Goal: Task Accomplishment & Management: Manage account settings

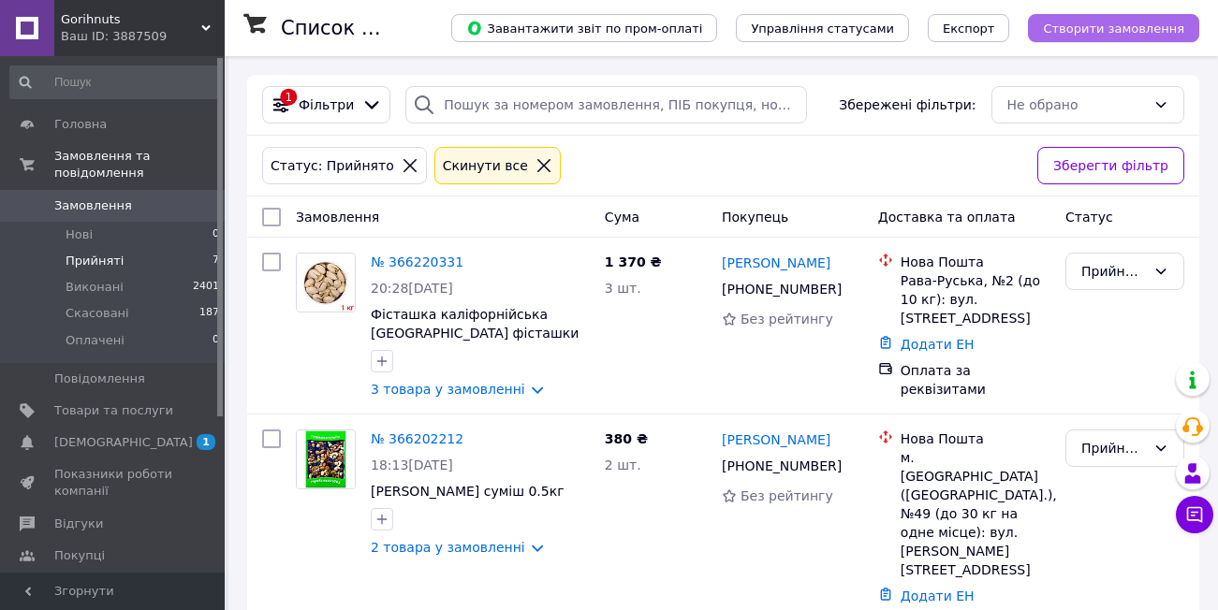
click at [1146, 29] on span "Створити замовлення" at bounding box center [1113, 29] width 141 height 14
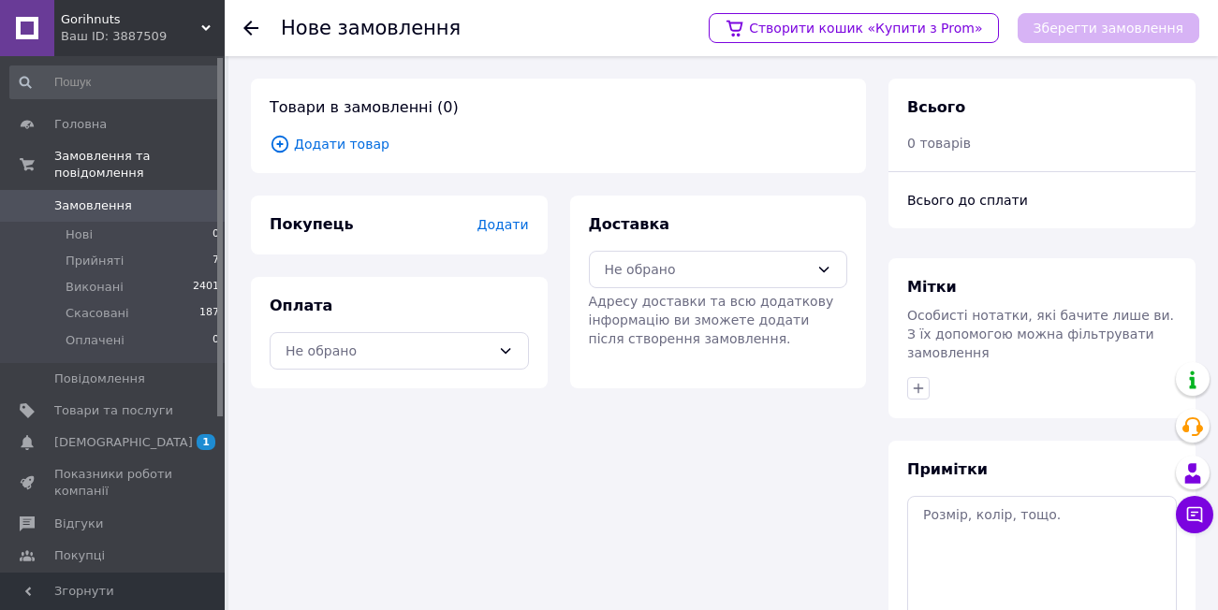
click at [372, 141] on span "Додати товар" at bounding box center [558, 144] width 577 height 21
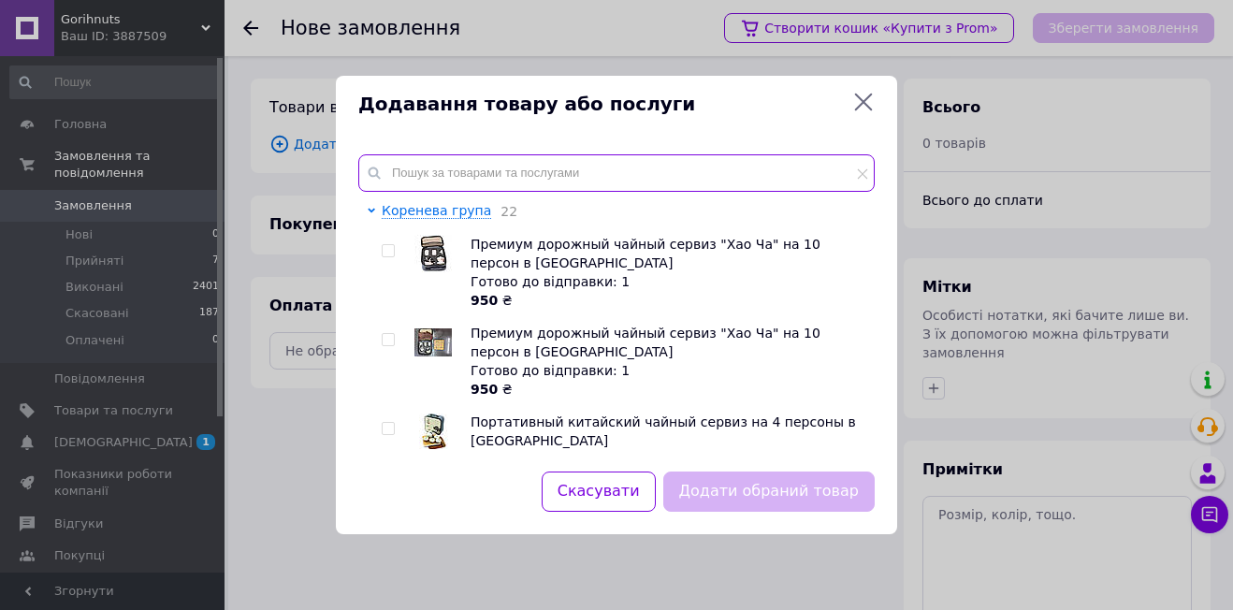
click at [483, 165] on input "text" at bounding box center [616, 172] width 517 height 37
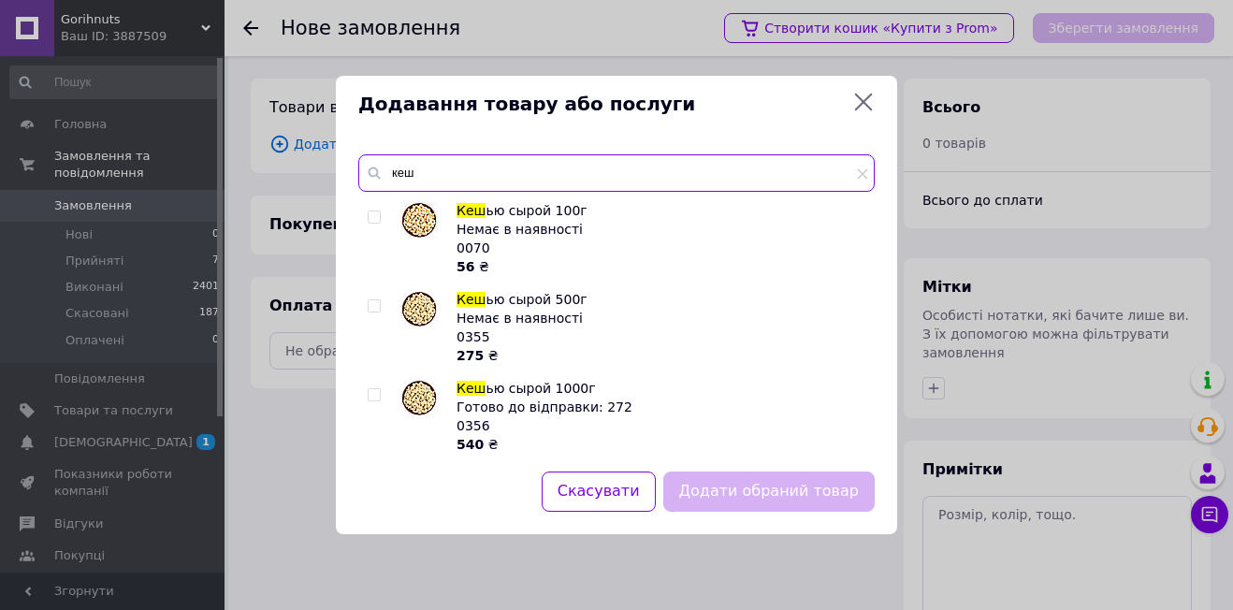
type input "кеш"
click at [376, 393] on input "checkbox" at bounding box center [374, 395] width 12 height 12
checkbox input "true"
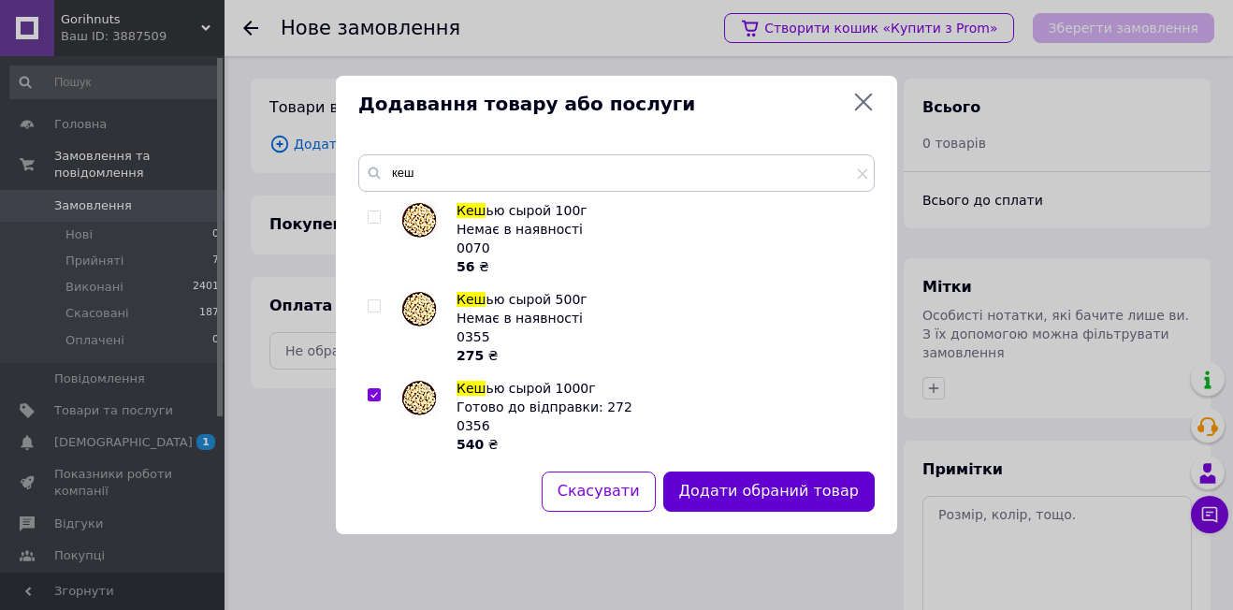
click at [817, 494] on button "Додати обраний товар" at bounding box center [770, 492] width 212 height 40
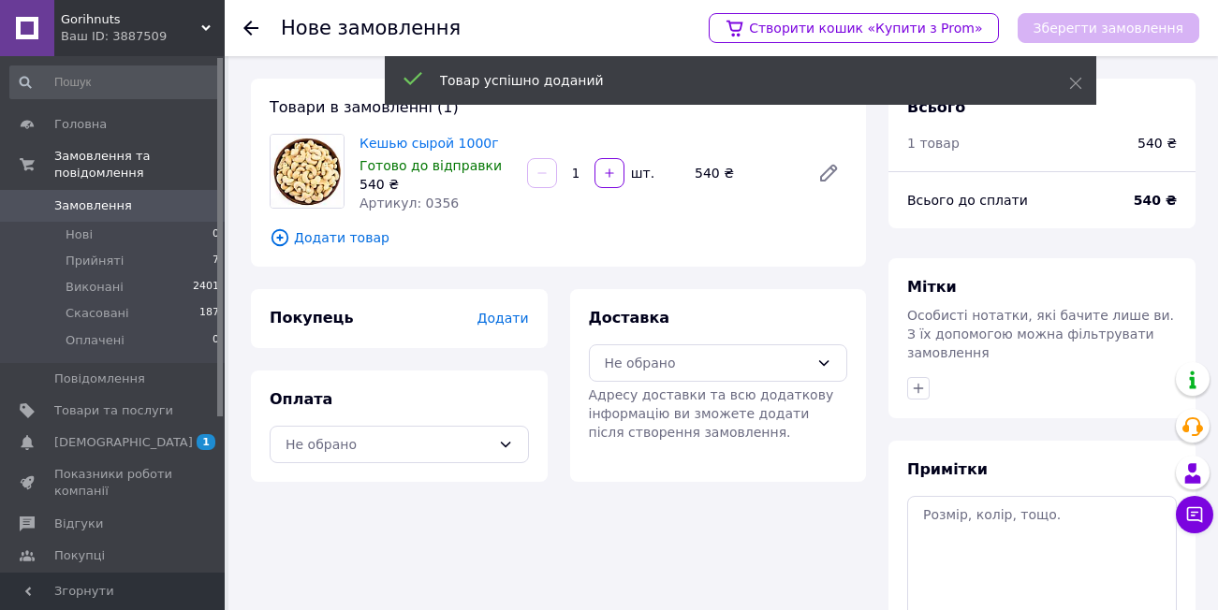
click at [352, 241] on span "Додати товар" at bounding box center [558, 237] width 577 height 21
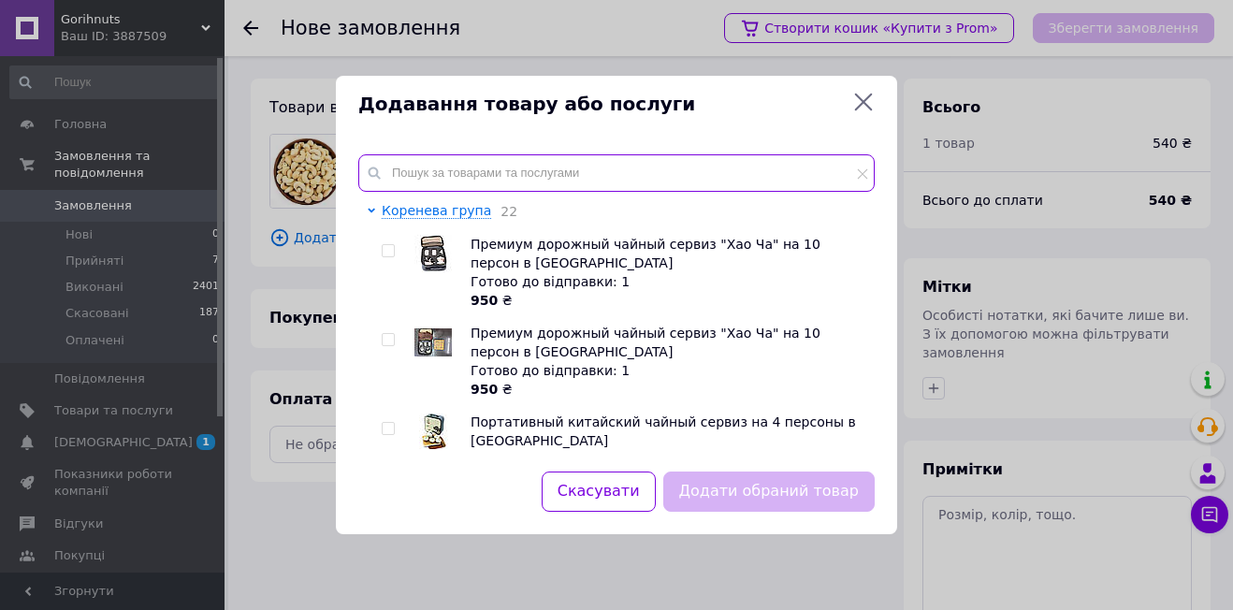
click at [497, 162] on input "text" at bounding box center [616, 172] width 517 height 37
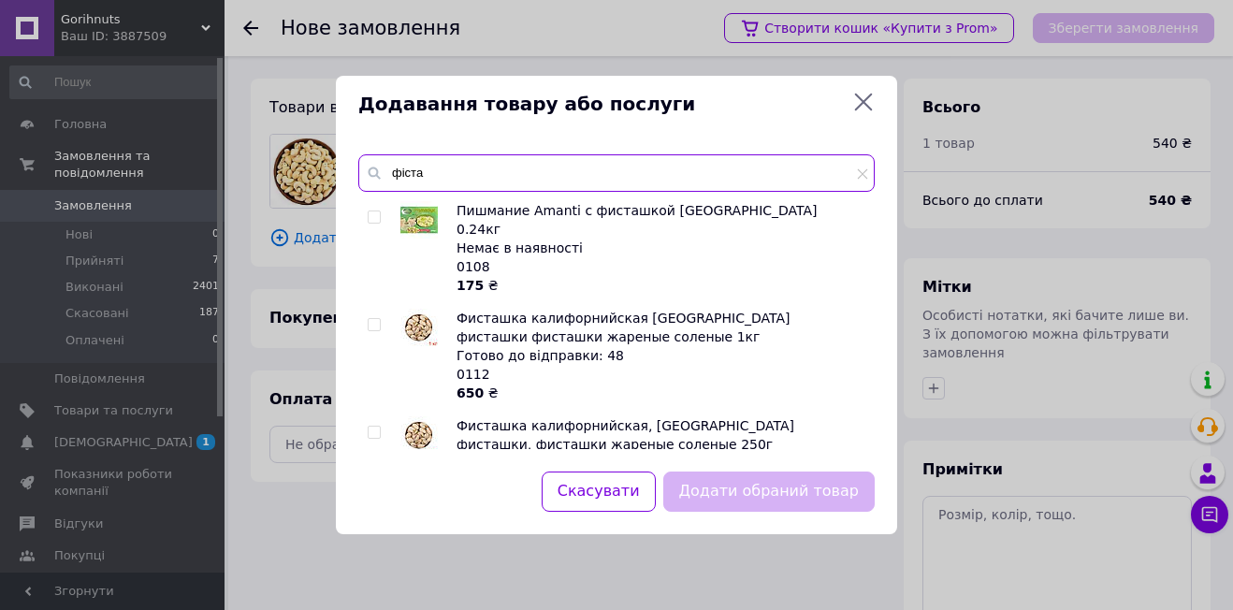
type input "фіста"
drag, startPoint x: 371, startPoint y: 306, endPoint x: 458, endPoint y: 328, distance: 89.9
click at [371, 319] on input "checkbox" at bounding box center [374, 325] width 12 height 12
checkbox input "true"
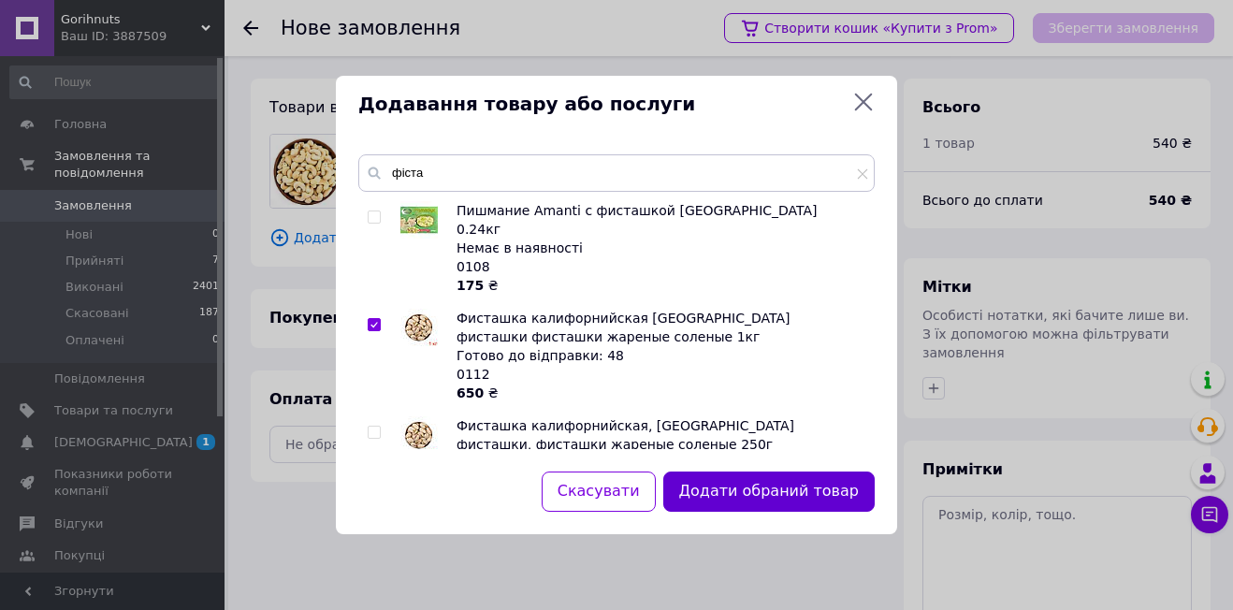
click at [831, 488] on button "Додати обраний товар" at bounding box center [770, 492] width 212 height 40
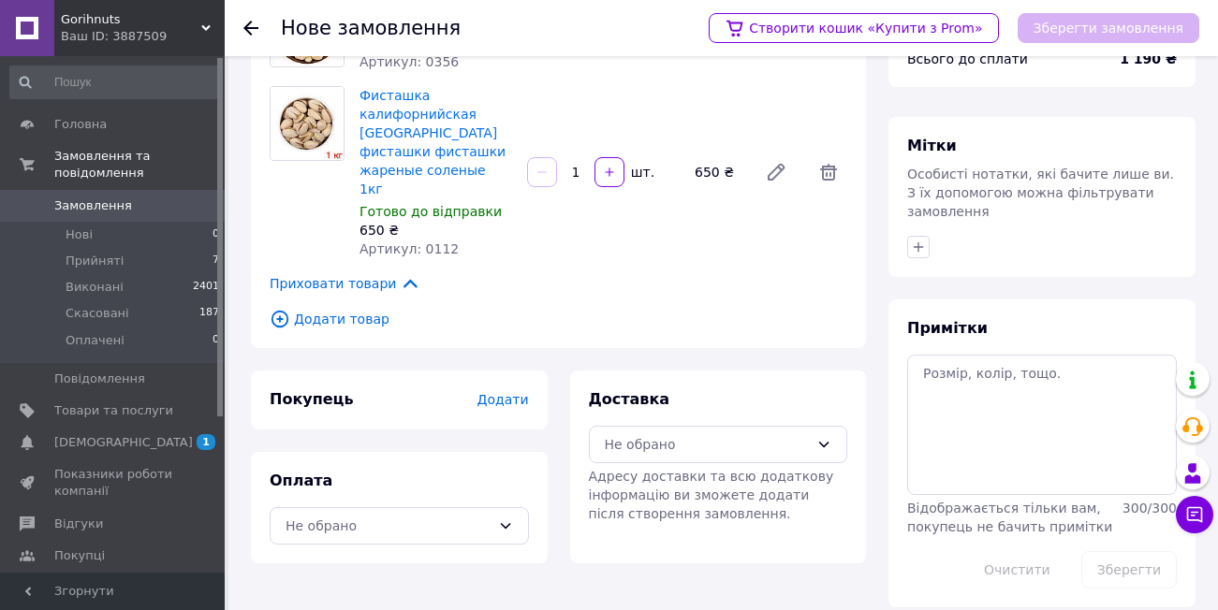
scroll to position [142, 0]
click at [822, 425] on div "Не обрано" at bounding box center [718, 443] width 259 height 37
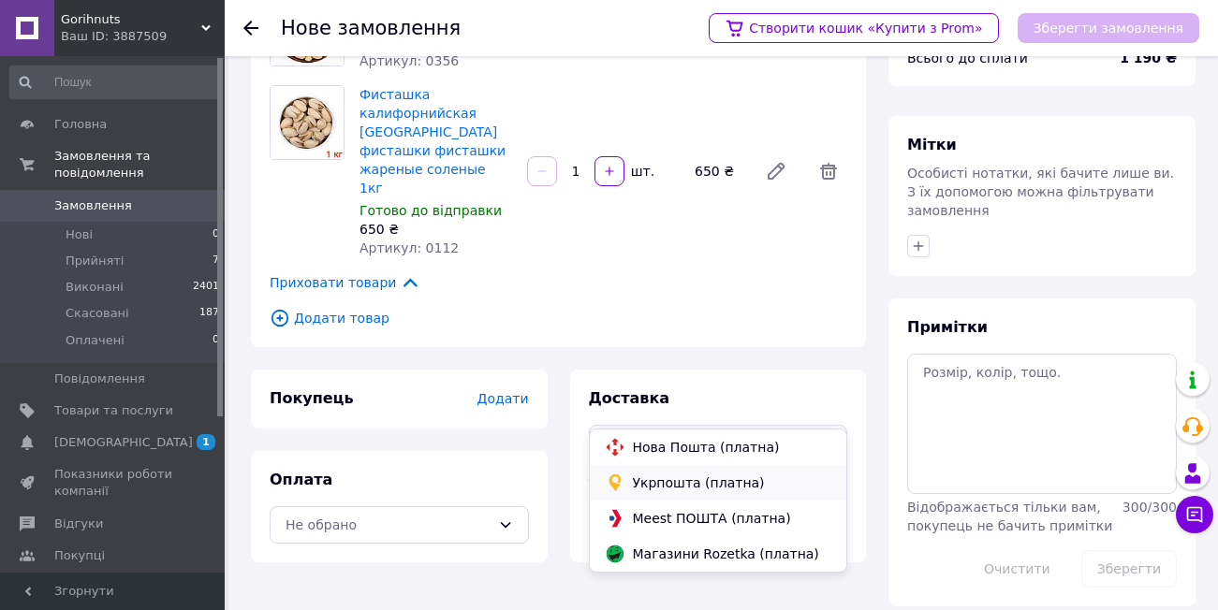
click at [717, 478] on span "Укрпошта (платна)" at bounding box center [732, 483] width 199 height 19
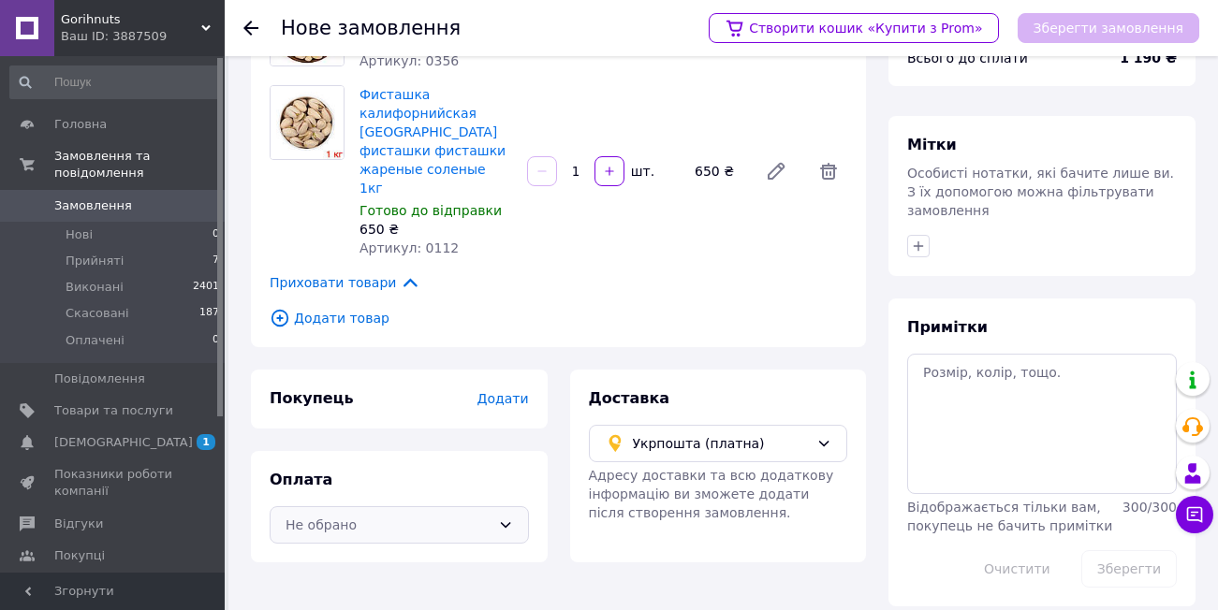
click at [469, 506] on div "Не обрано" at bounding box center [399, 524] width 259 height 37
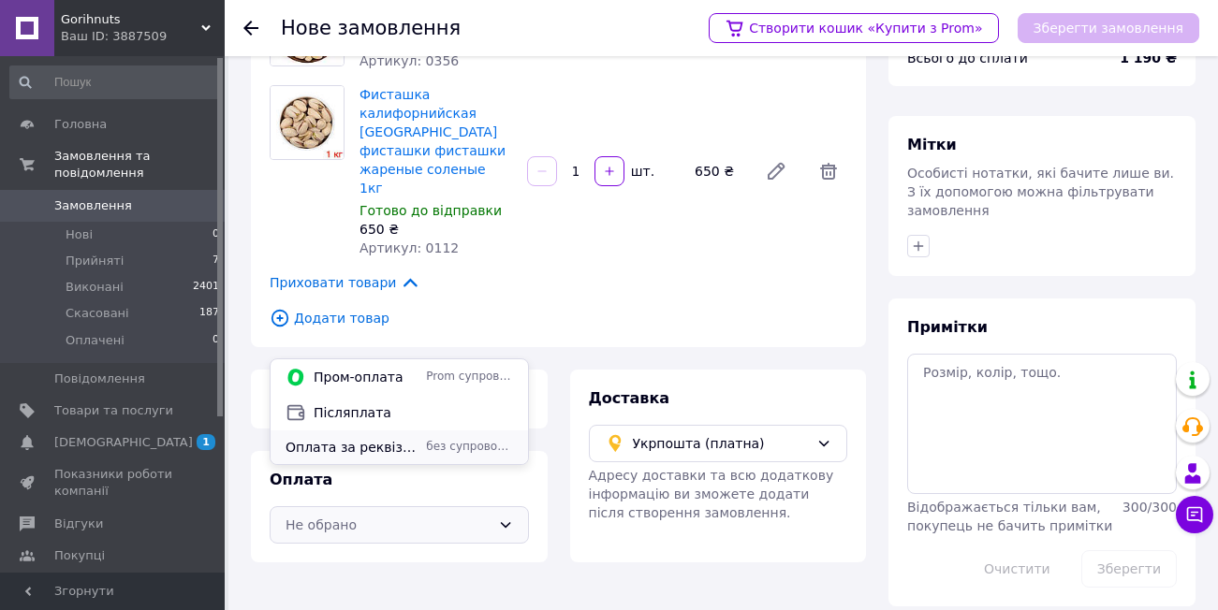
click at [377, 446] on span "Оплата за реквізитами" at bounding box center [351, 447] width 133 height 19
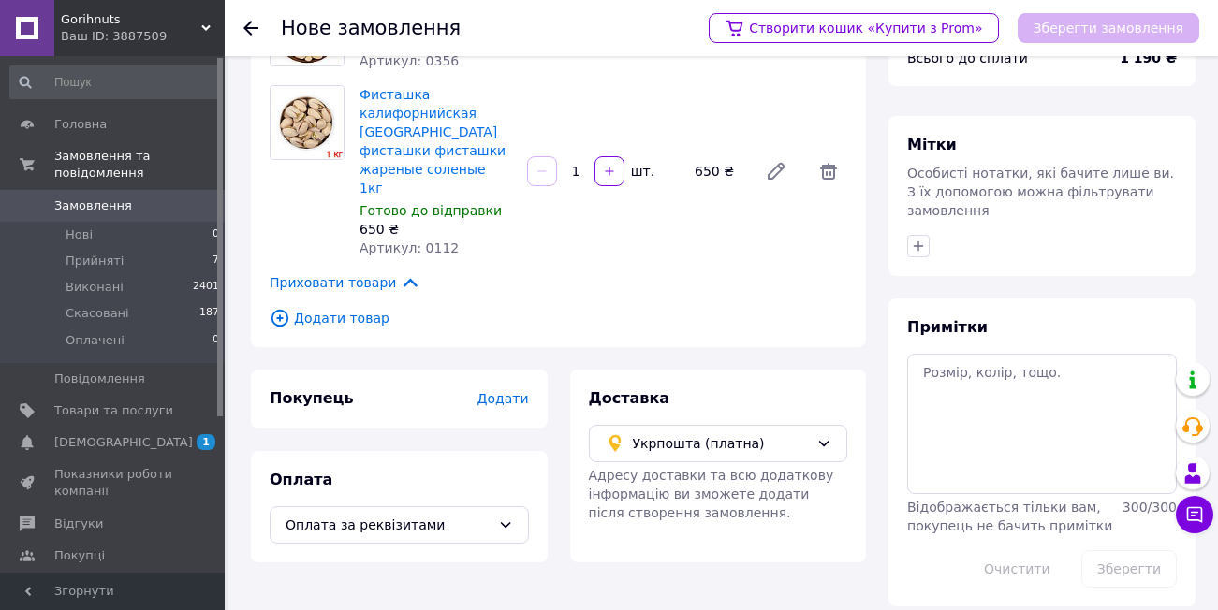
click at [509, 391] on span "Додати" at bounding box center [501, 398] width 51 height 15
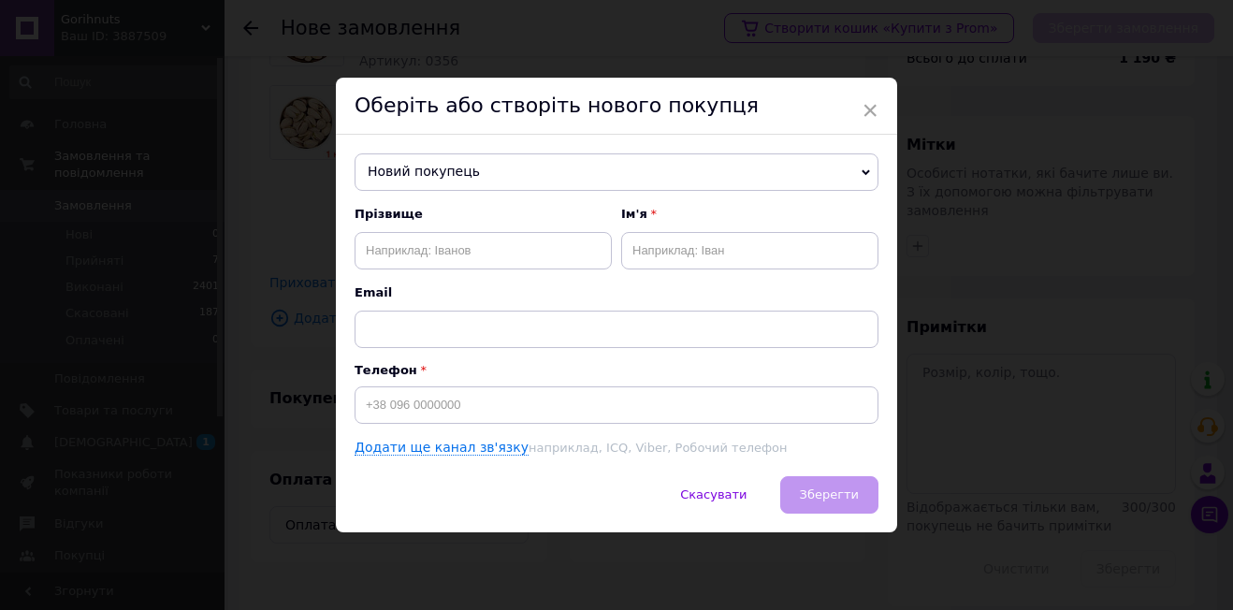
click at [476, 172] on span "Новий покупець" at bounding box center [617, 171] width 524 height 37
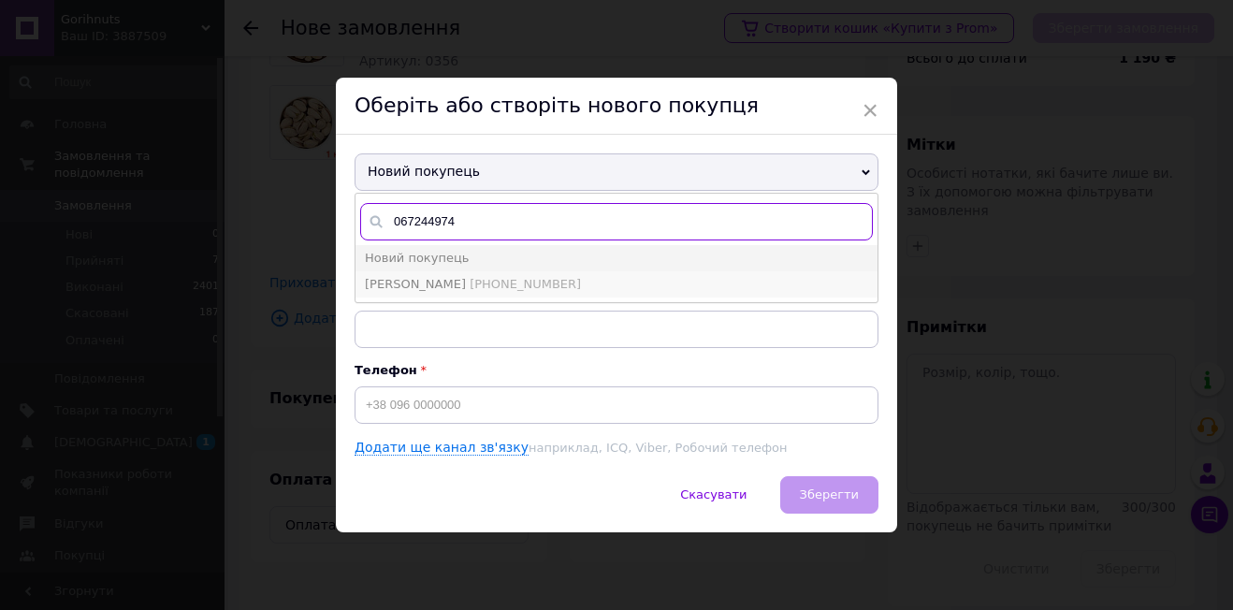
type input "067244974"
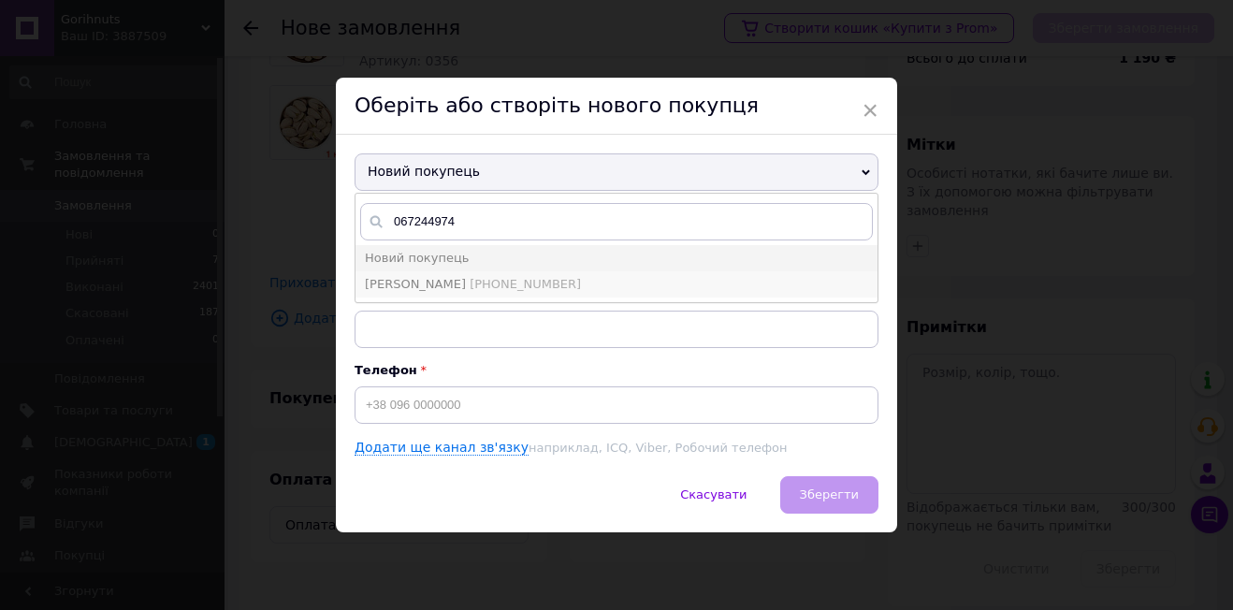
click at [491, 283] on span "[PHONE_NUMBER]" at bounding box center [525, 284] width 111 height 14
type input "[PERSON_NAME]"
type input "[PHONE_NUMBER]"
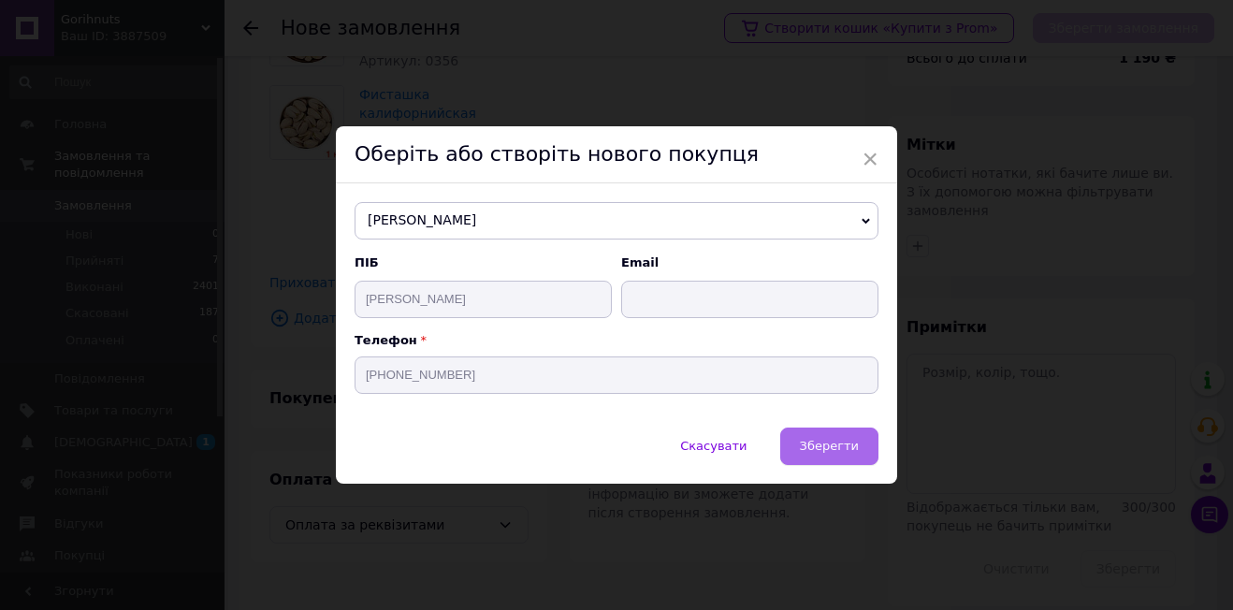
click at [830, 450] on span "Зберегти" at bounding box center [829, 446] width 59 height 14
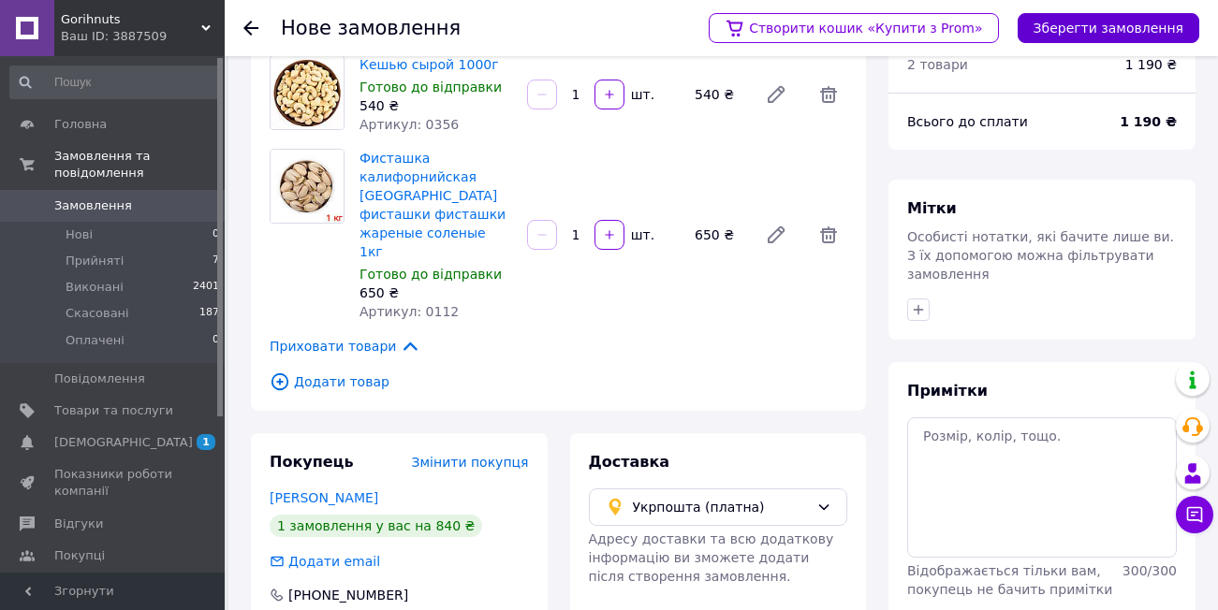
scroll to position [0, 0]
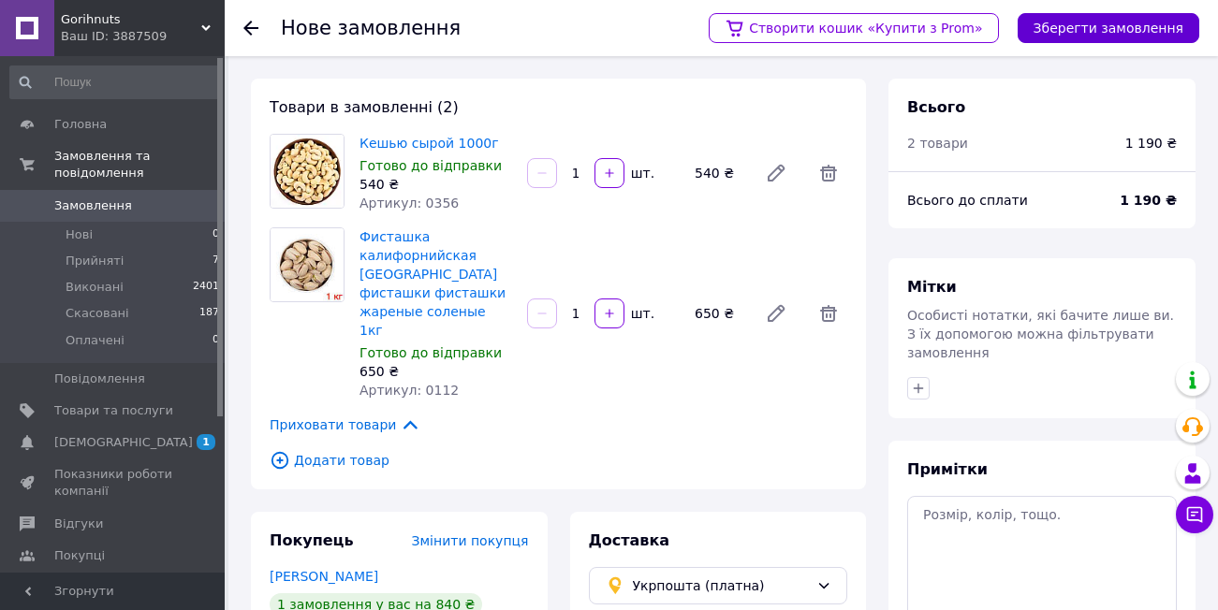
click at [1155, 22] on button "Зберегти замовлення" at bounding box center [1108, 28] width 182 height 30
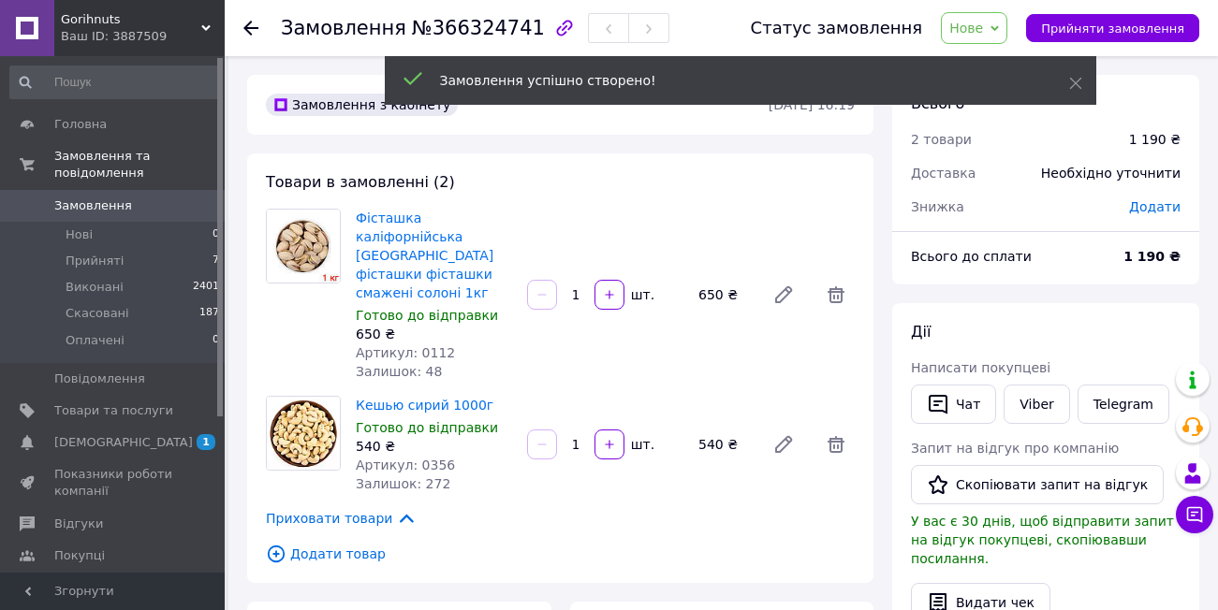
click at [1159, 207] on span "Додати" at bounding box center [1154, 206] width 51 height 15
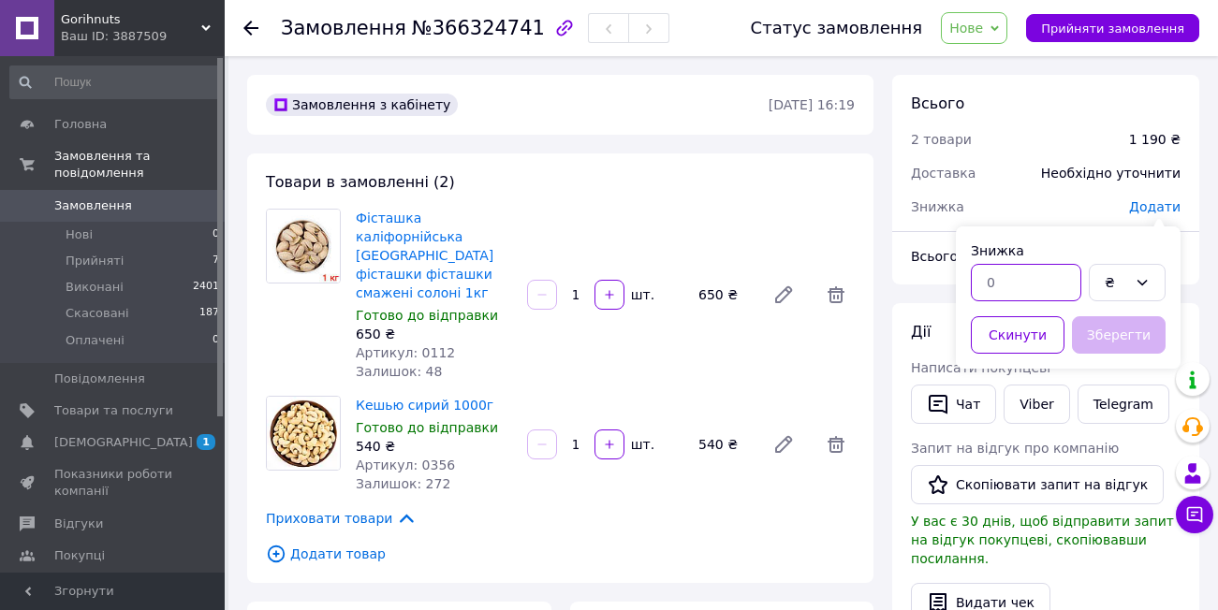
click at [1027, 280] on input "text" at bounding box center [1025, 282] width 110 height 37
type input "130"
click at [1129, 339] on button "Зберегти" at bounding box center [1119, 334] width 94 height 37
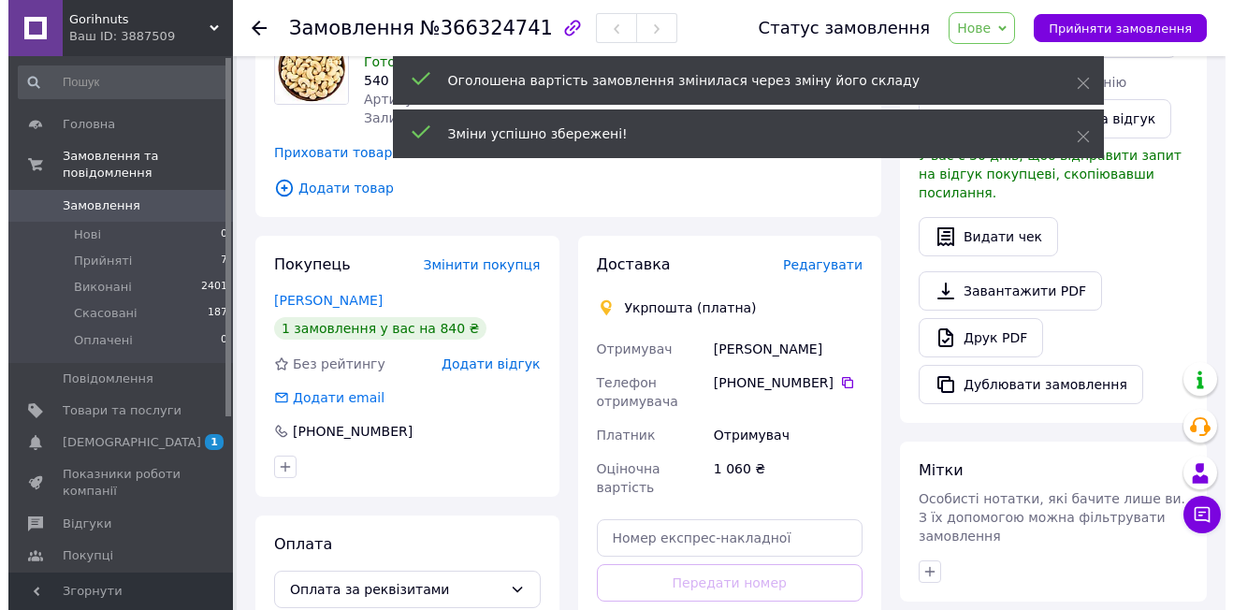
scroll to position [374, 0]
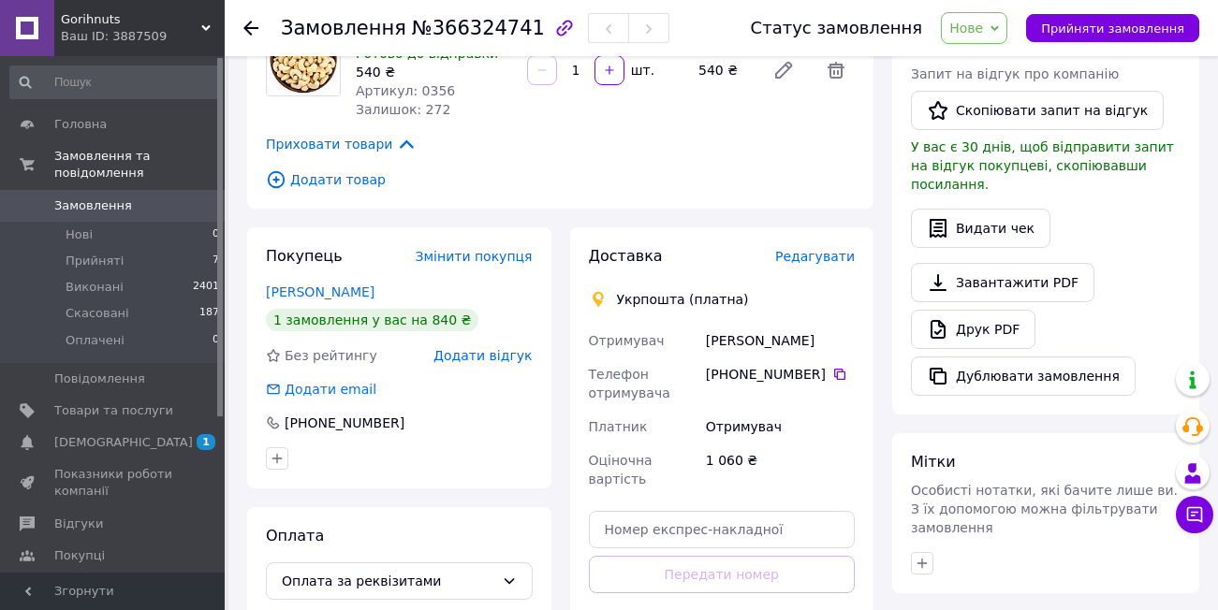
click at [822, 249] on span "Редагувати" at bounding box center [815, 256] width 80 height 15
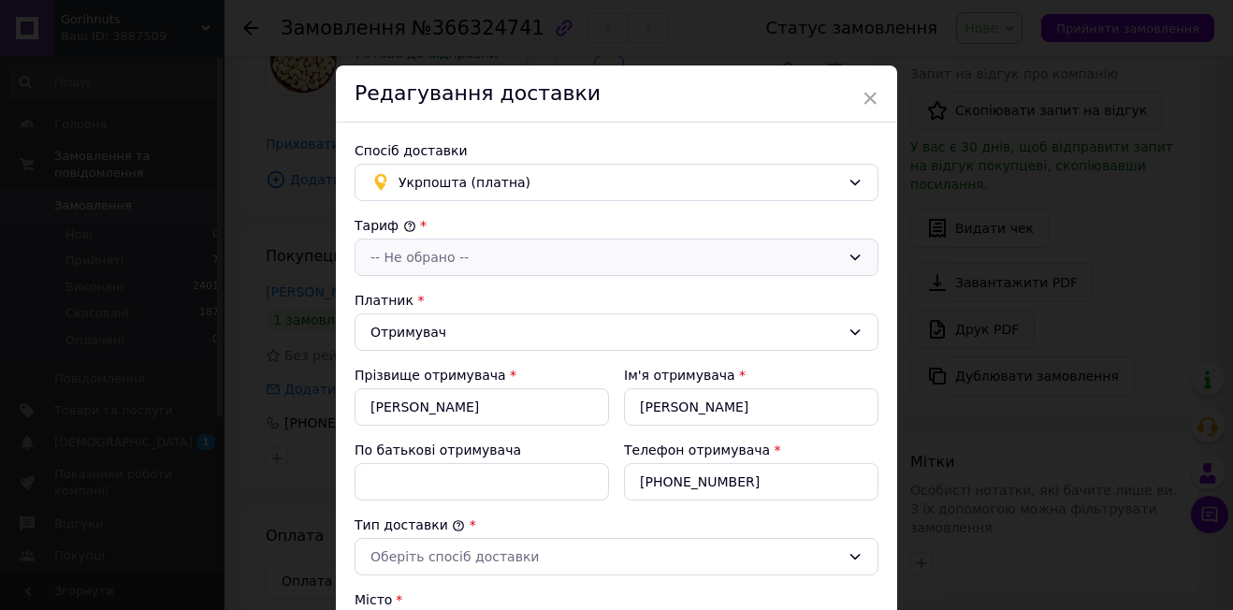
drag, startPoint x: 486, startPoint y: 241, endPoint x: 501, endPoint y: 266, distance: 28.6
click at [487, 243] on div "-- Не обрано --" at bounding box center [617, 257] width 524 height 37
click at [499, 294] on li "Стандарт" at bounding box center [614, 298] width 522 height 34
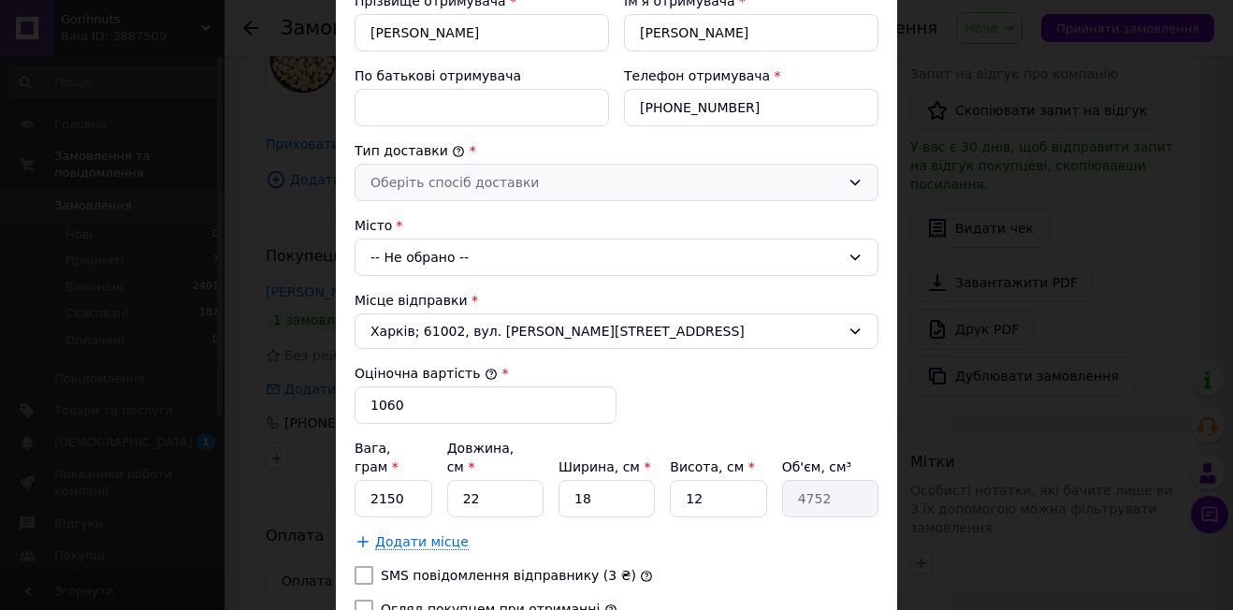
click at [559, 196] on div "Оберіть спосіб доставки" at bounding box center [617, 182] width 524 height 37
click at [550, 207] on li "Склад - склад" at bounding box center [614, 223] width 522 height 34
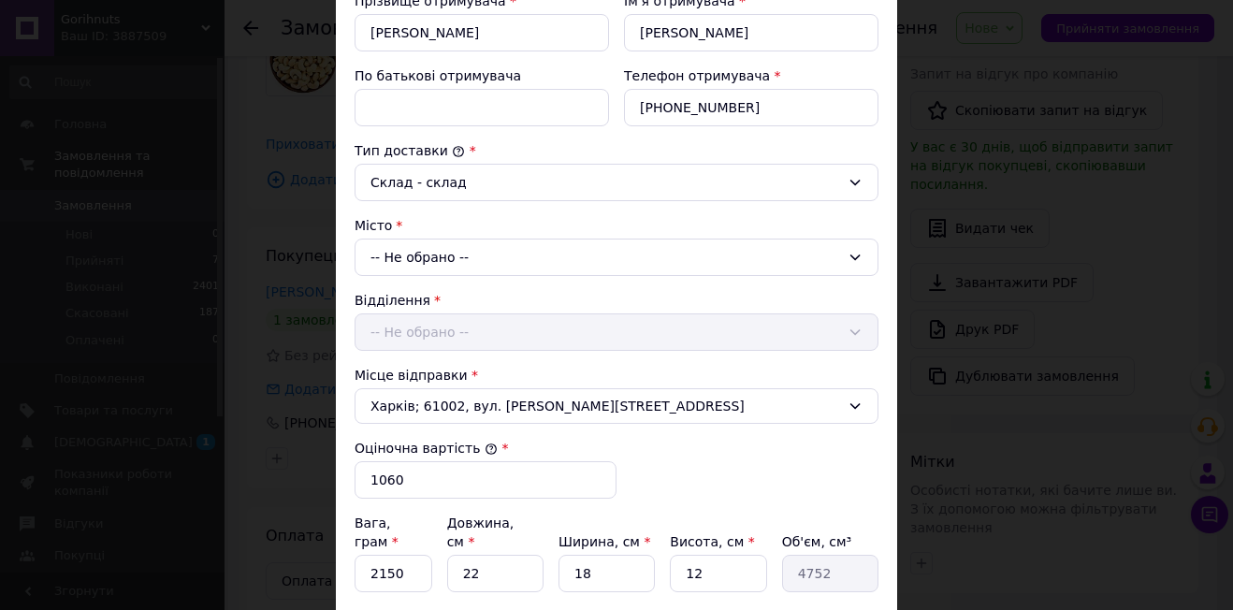
click at [548, 249] on div "-- Не обрано --" at bounding box center [617, 257] width 524 height 37
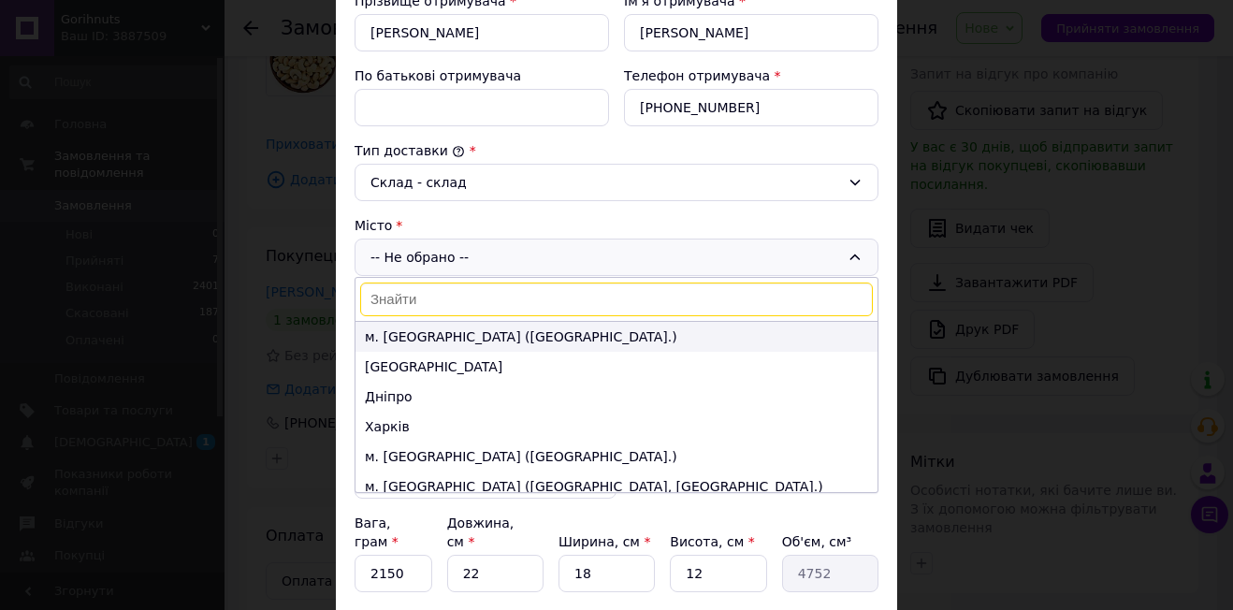
type input "п"
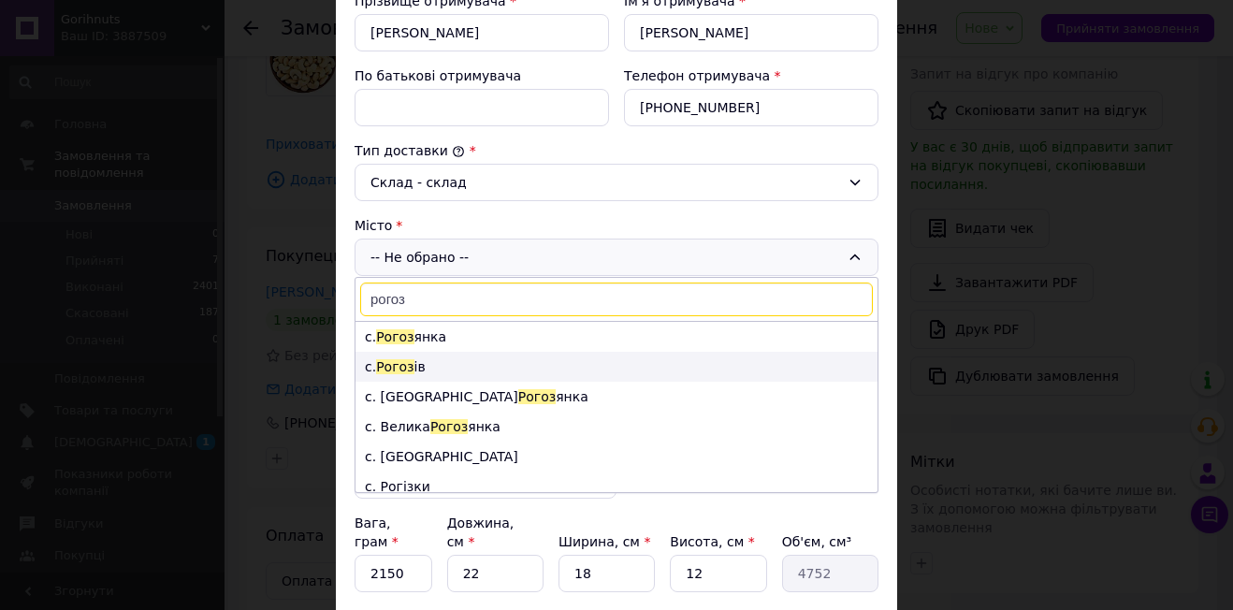
type input "рогоз"
click at [412, 371] on li "с. [PERSON_NAME] ів" at bounding box center [617, 367] width 522 height 30
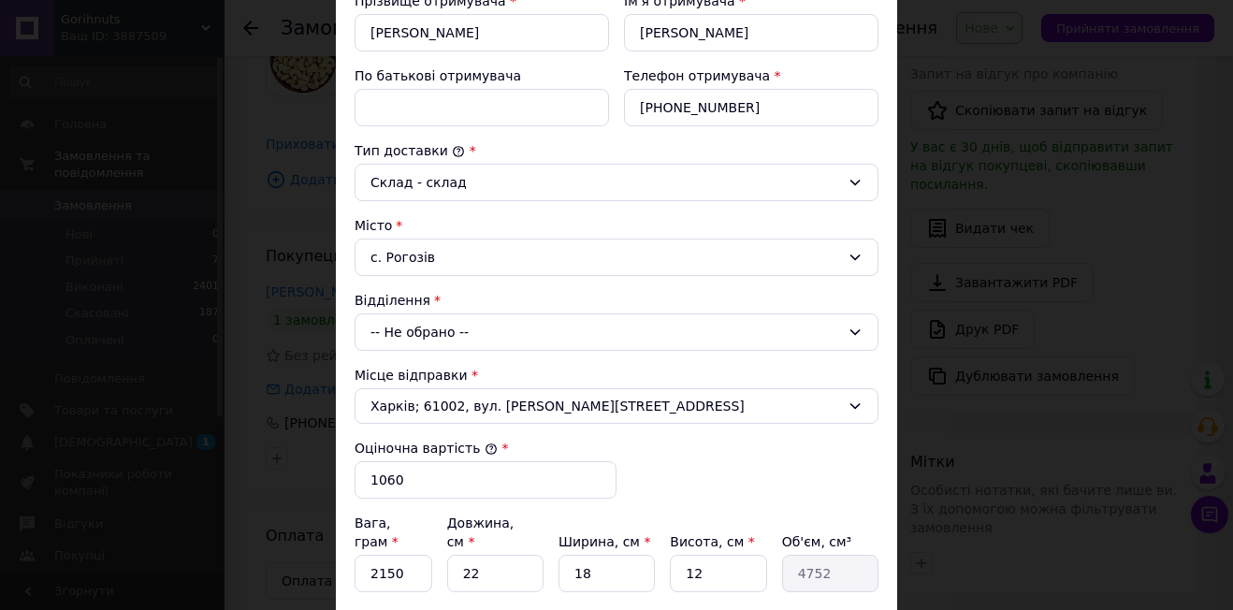
click at [530, 343] on div "-- Не обрано --" at bounding box center [617, 332] width 524 height 37
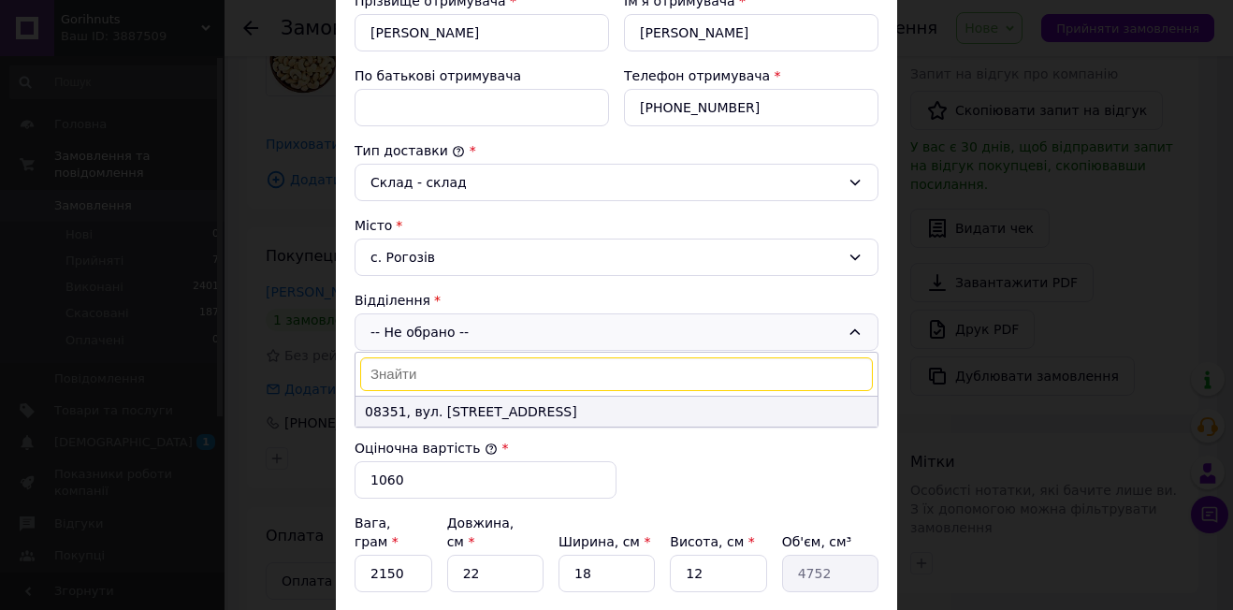
click at [517, 414] on li "08351, вул. [STREET_ADDRESS]" at bounding box center [617, 412] width 522 height 30
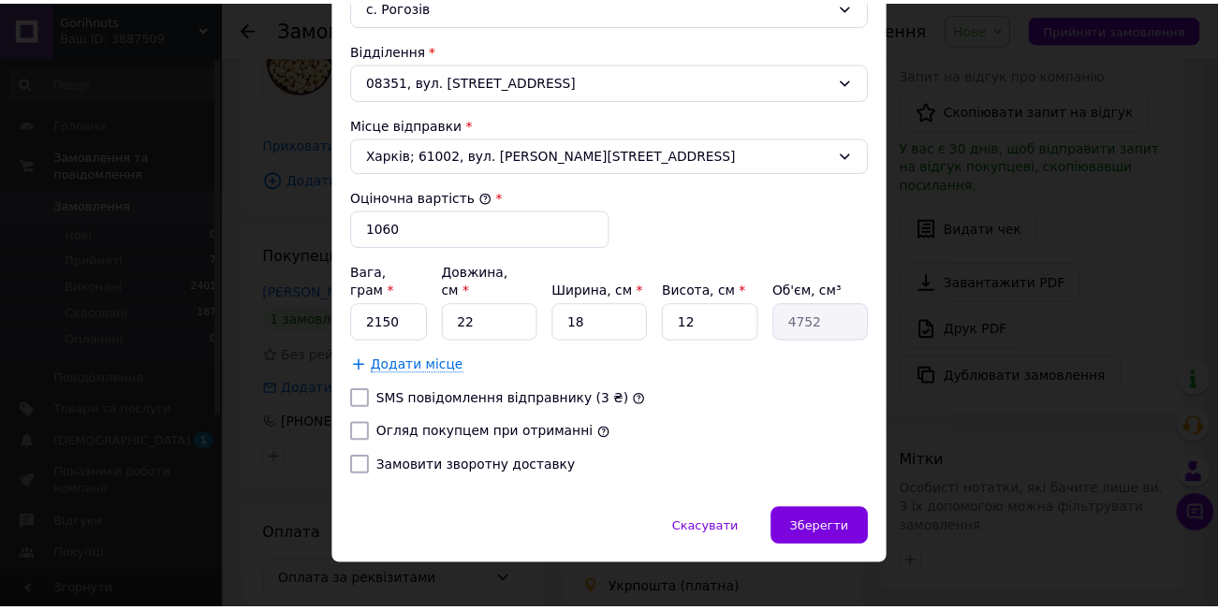
scroll to position [628, 0]
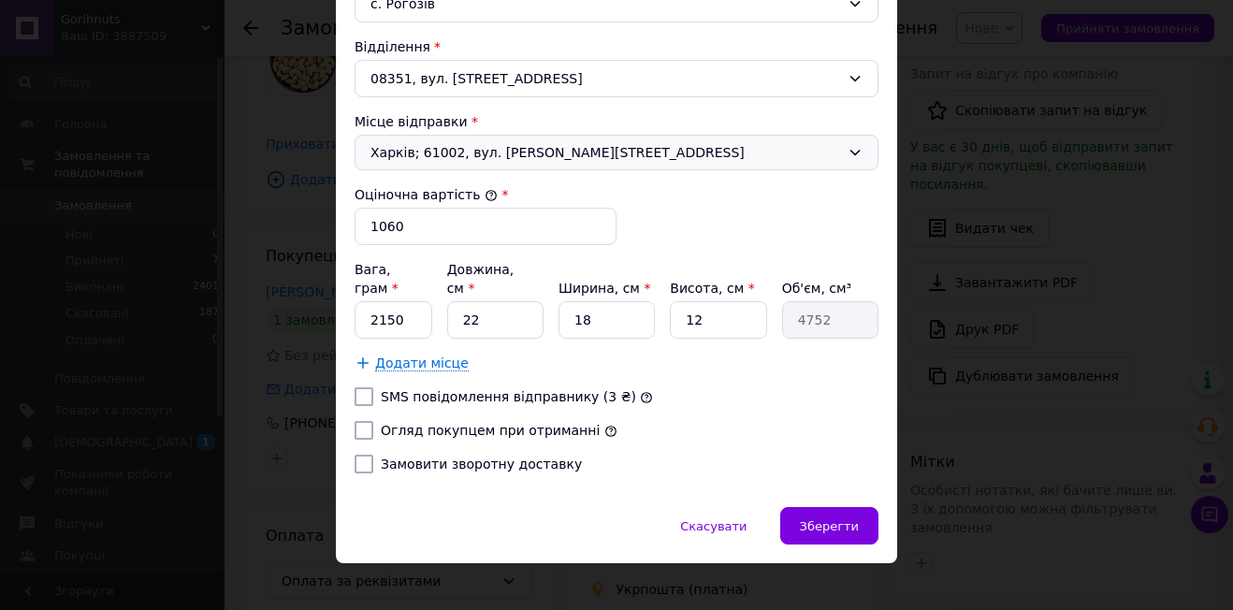
click at [676, 158] on span "Харків; 61002, вул. [PERSON_NAME][STREET_ADDRESS]" at bounding box center [606, 152] width 470 height 19
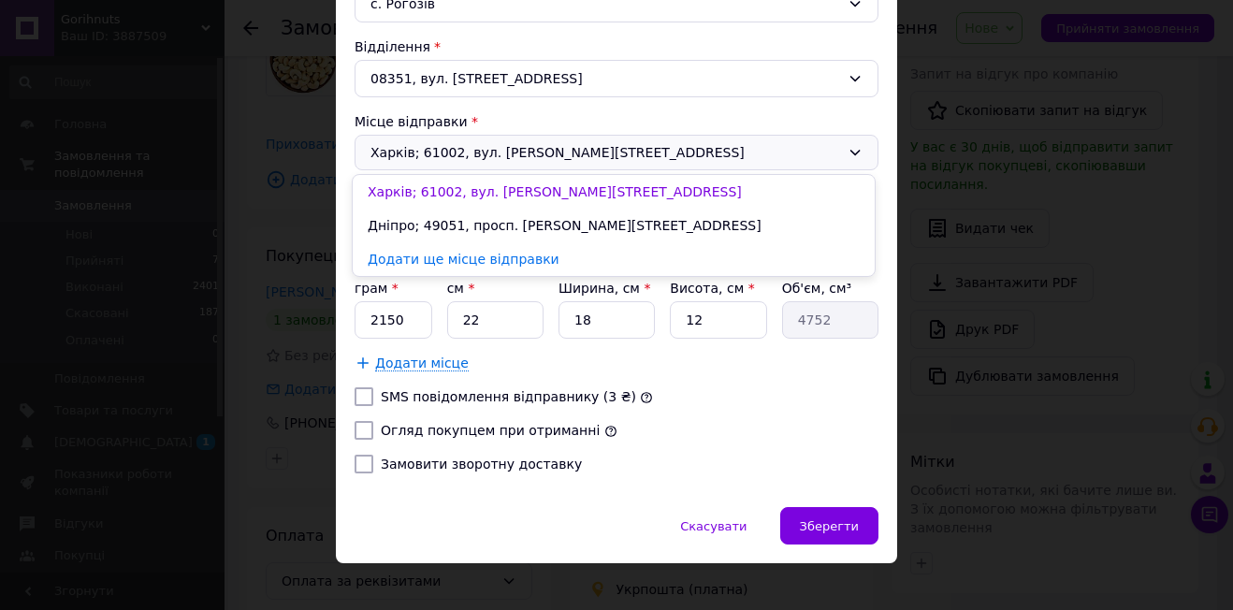
click at [593, 231] on li "Дніпро; 49051, просп. [PERSON_NAME][STREET_ADDRESS]" at bounding box center [614, 226] width 522 height 34
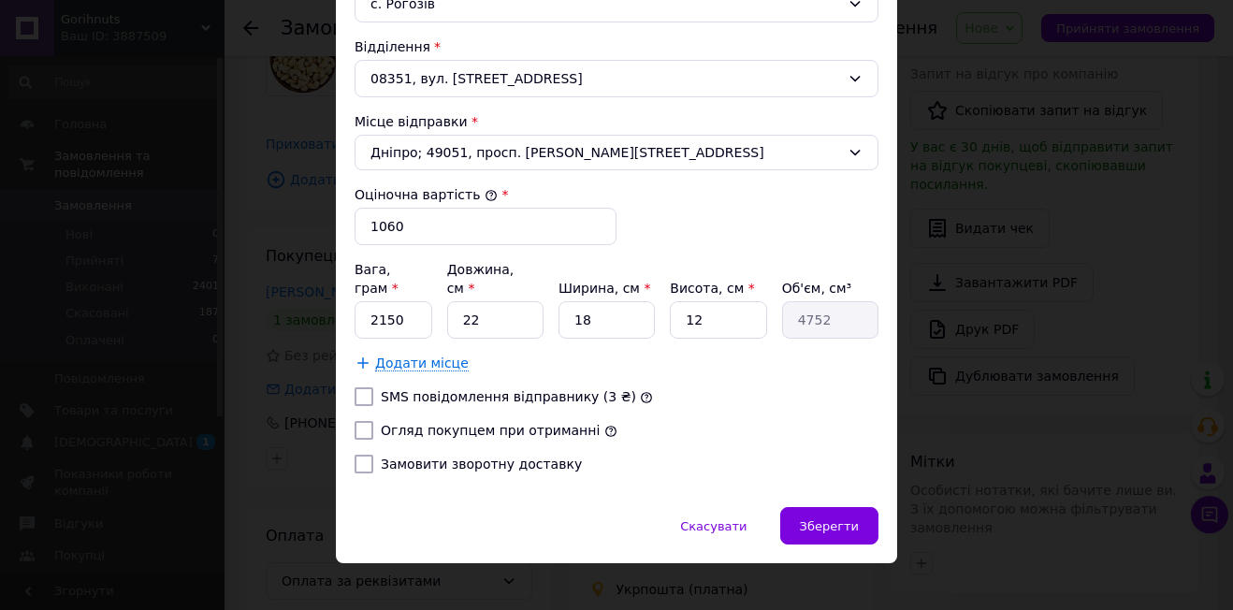
click at [462, 423] on label "Огляд покупцем при отриманні" at bounding box center [490, 430] width 219 height 15
click at [373, 421] on input "Огляд покупцем при отриманні" at bounding box center [364, 430] width 19 height 19
checkbox input "true"
click at [822, 519] on span "Зберегти" at bounding box center [829, 526] width 59 height 14
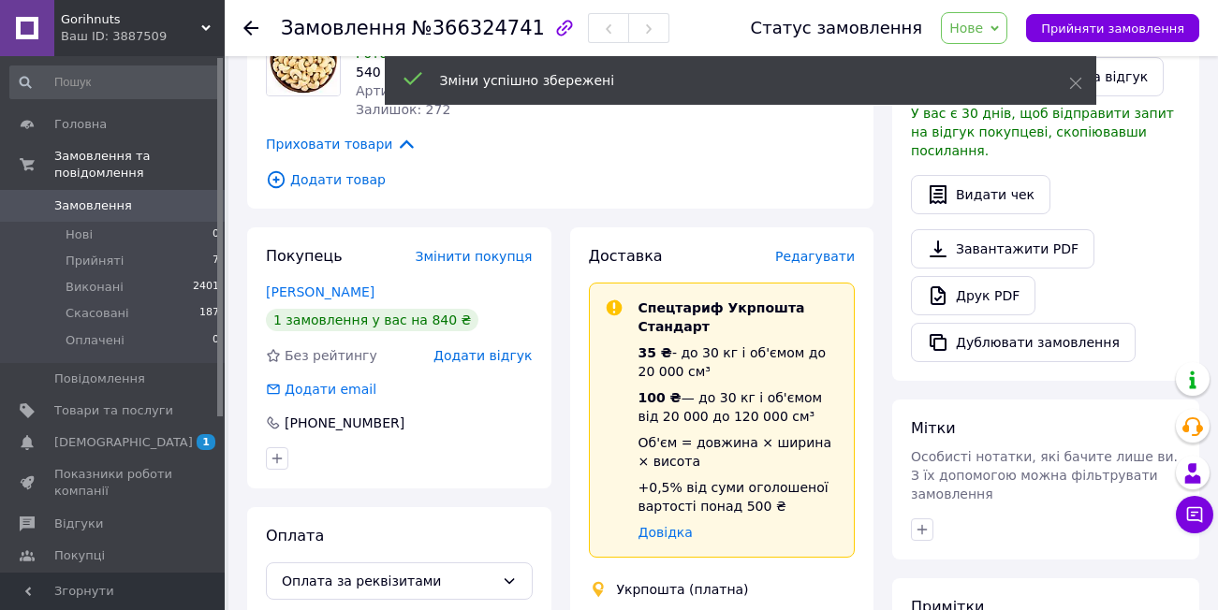
click at [983, 21] on span "Нове" at bounding box center [966, 28] width 34 height 15
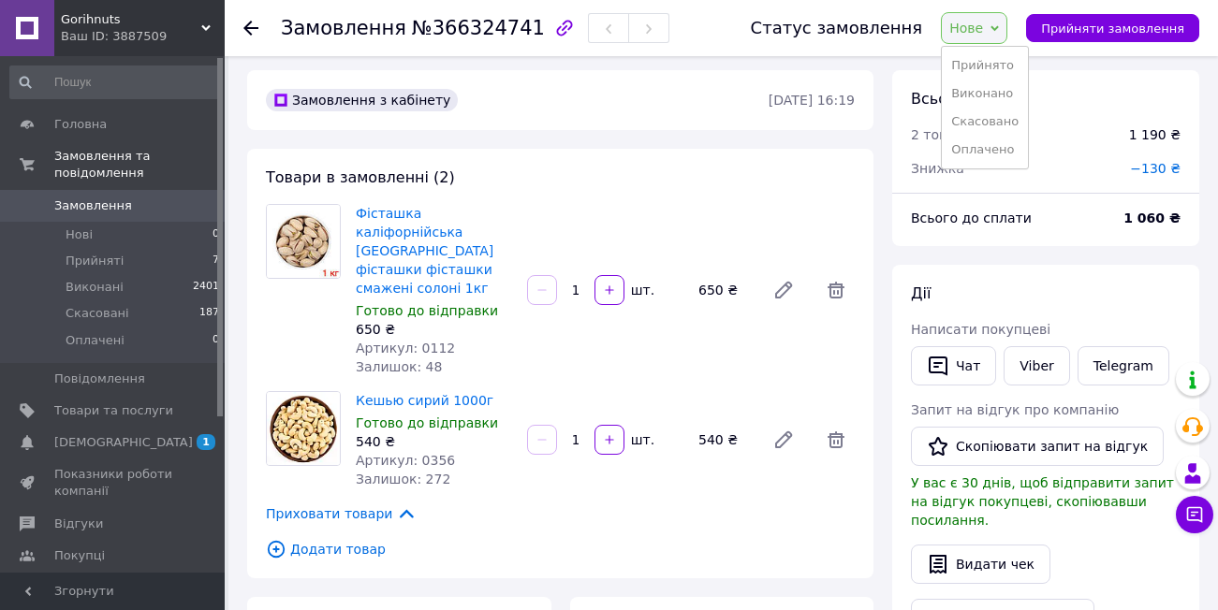
scroll to position [0, 0]
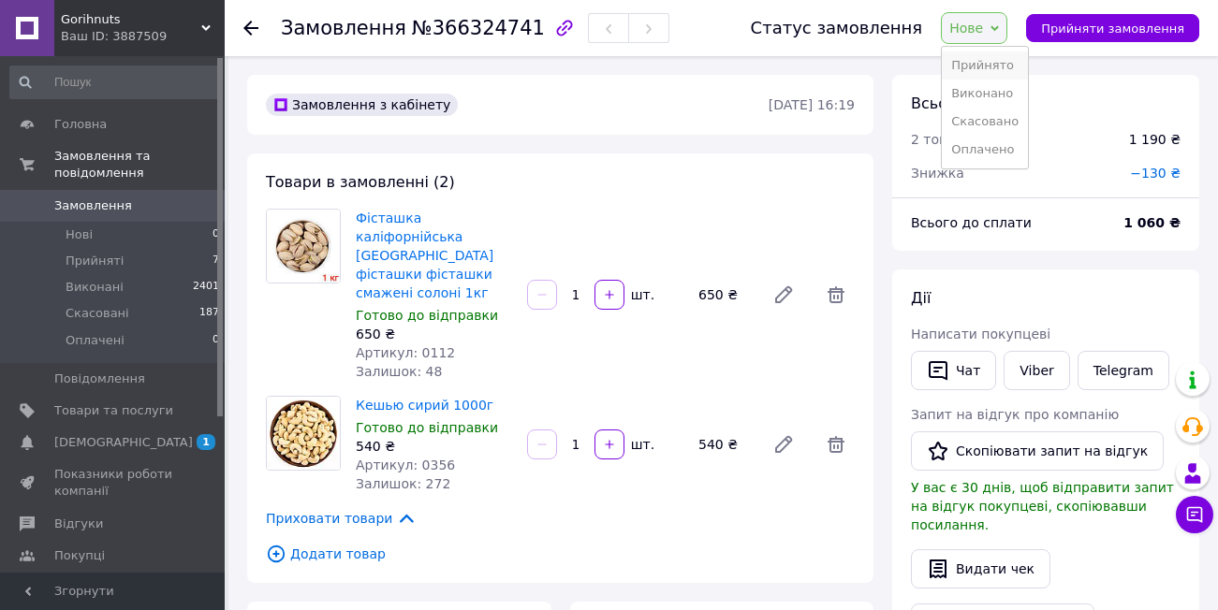
click at [985, 59] on li "Прийнято" at bounding box center [984, 65] width 86 height 28
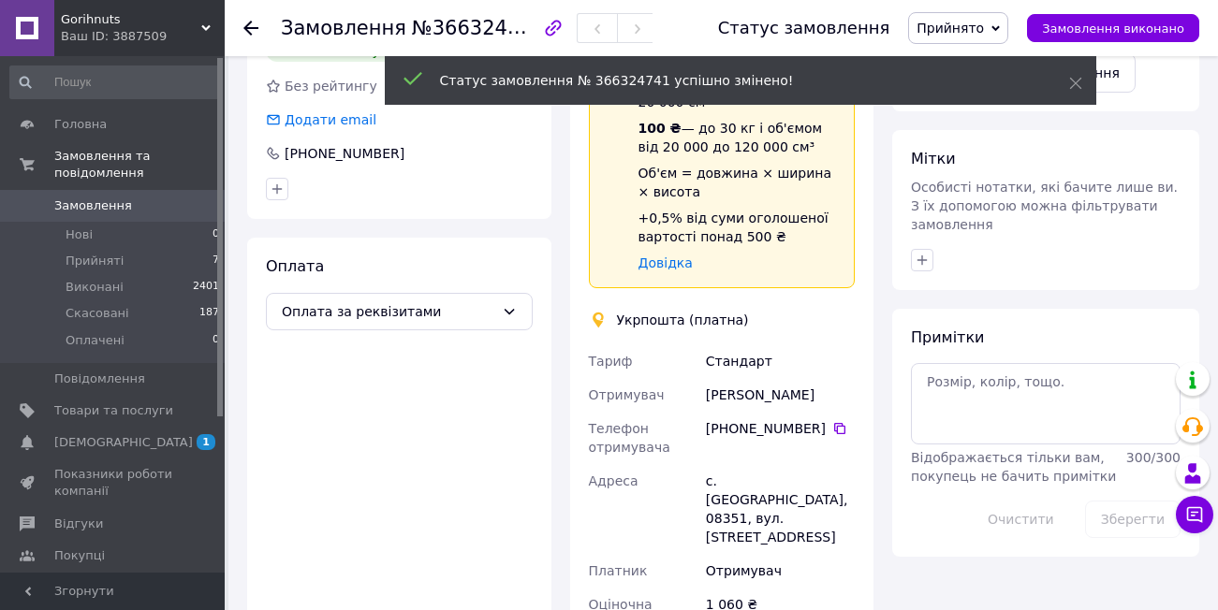
scroll to position [655, 0]
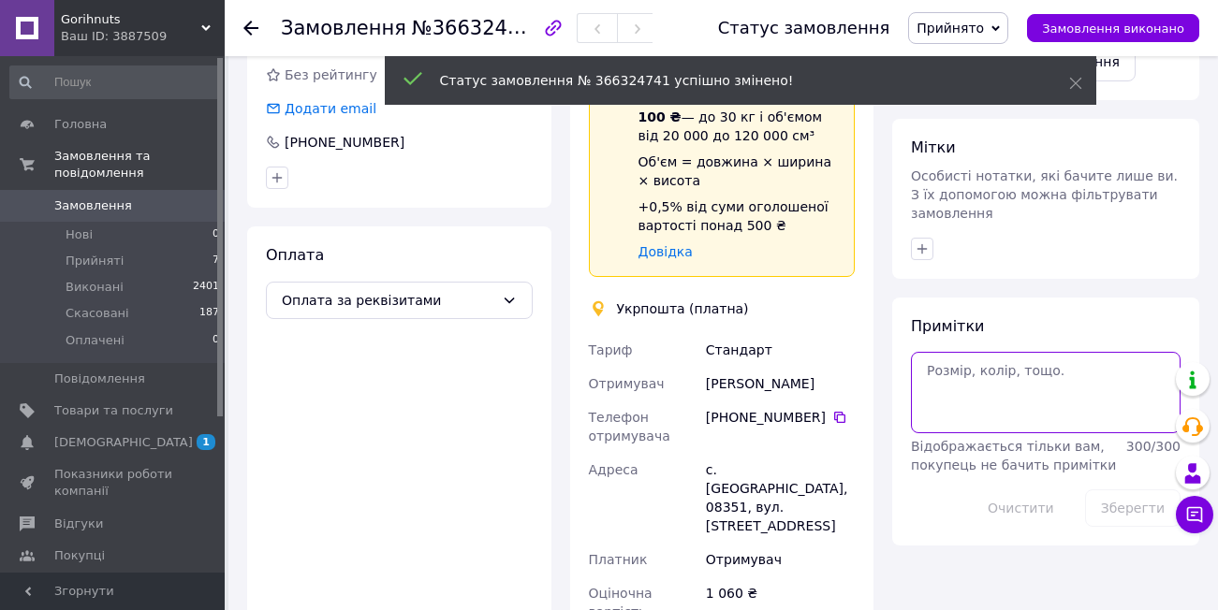
click at [975, 357] on textarea at bounding box center [1046, 392] width 270 height 80
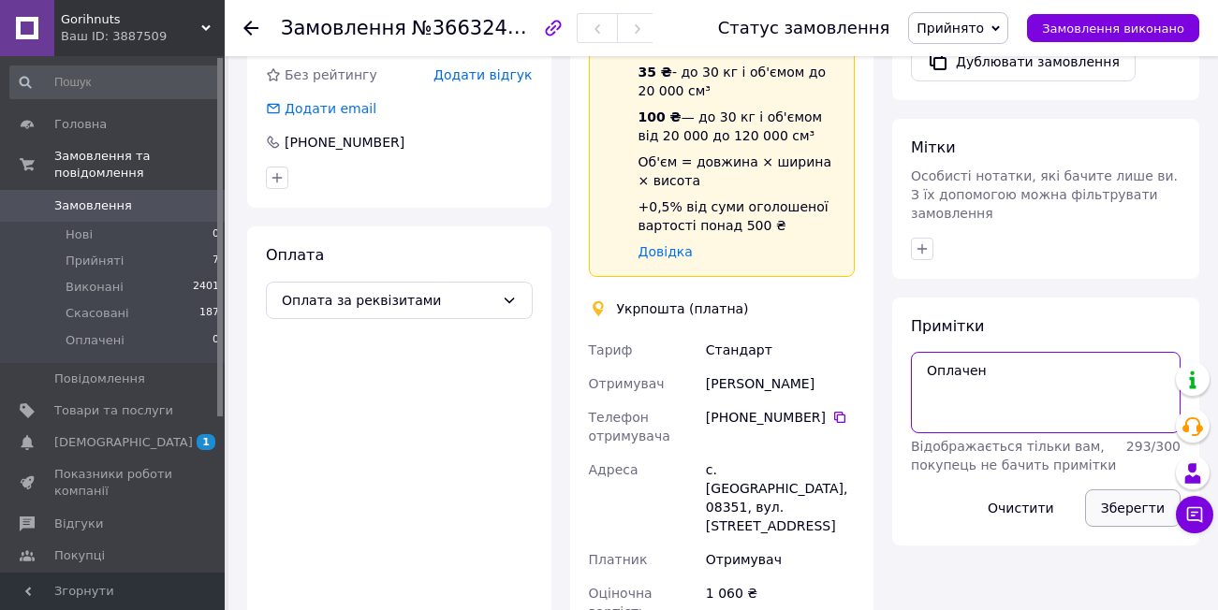
type textarea "Оплачен"
click at [1130, 489] on button "Зберегти" at bounding box center [1132, 507] width 95 height 37
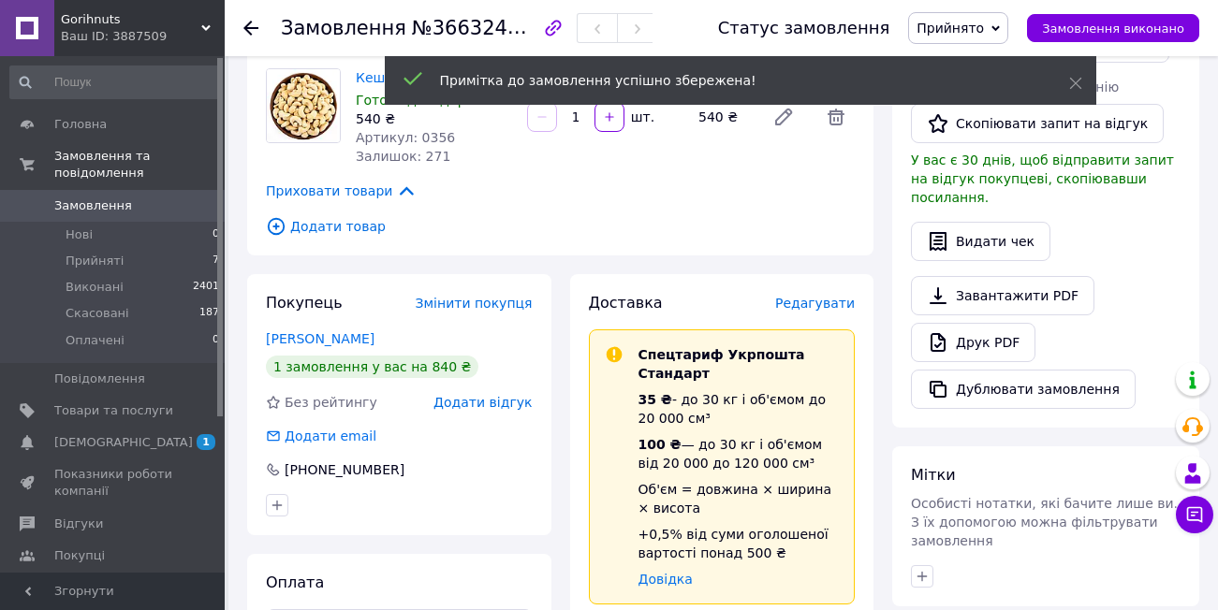
scroll to position [0, 0]
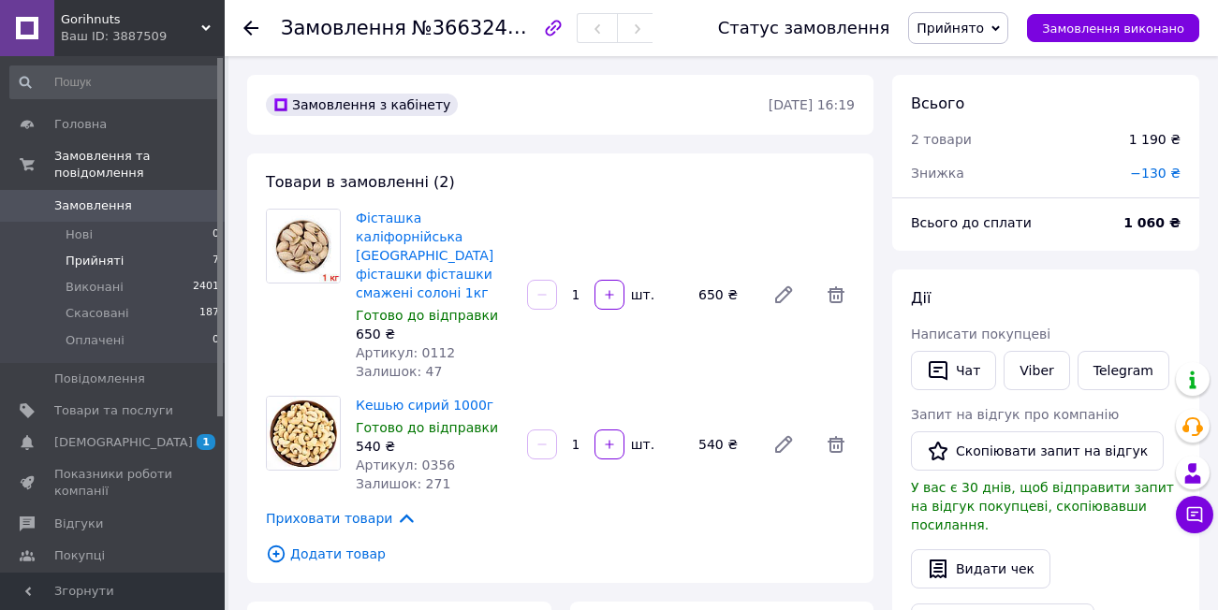
click at [91, 253] on span "Прийняті" at bounding box center [95, 261] width 58 height 17
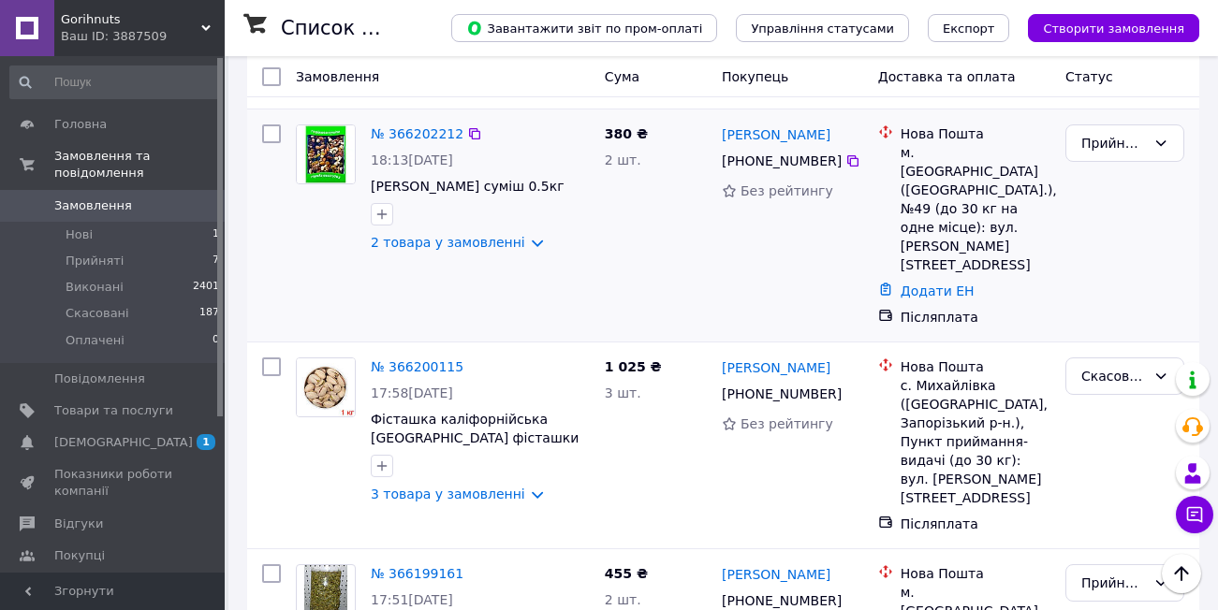
scroll to position [468, 0]
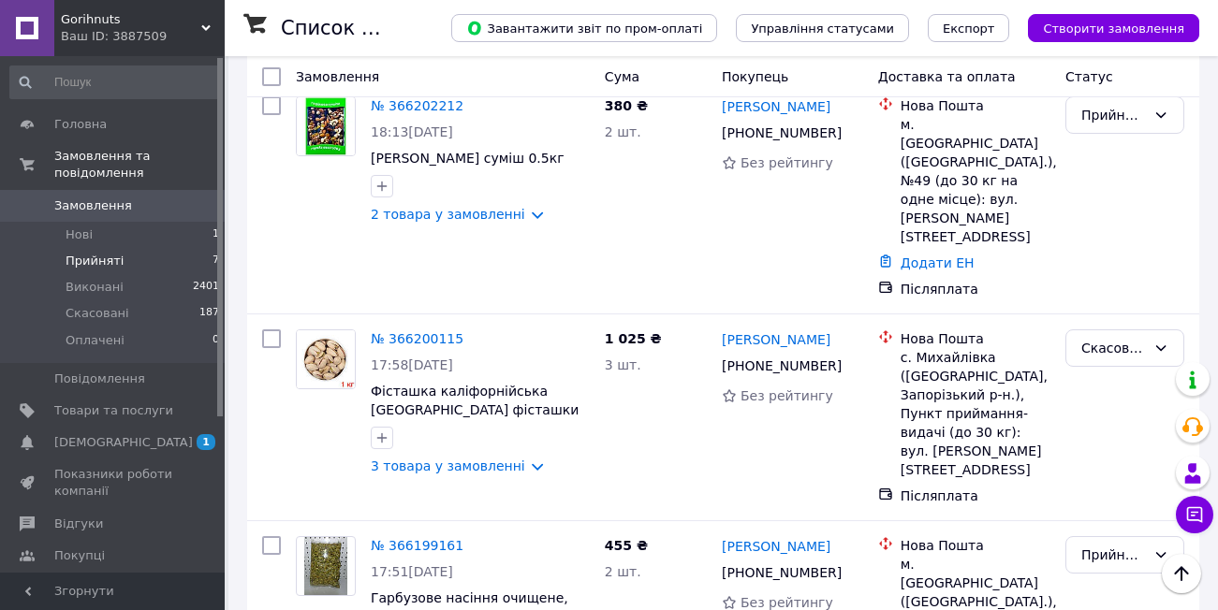
click at [109, 253] on span "Прийняті" at bounding box center [95, 261] width 58 height 17
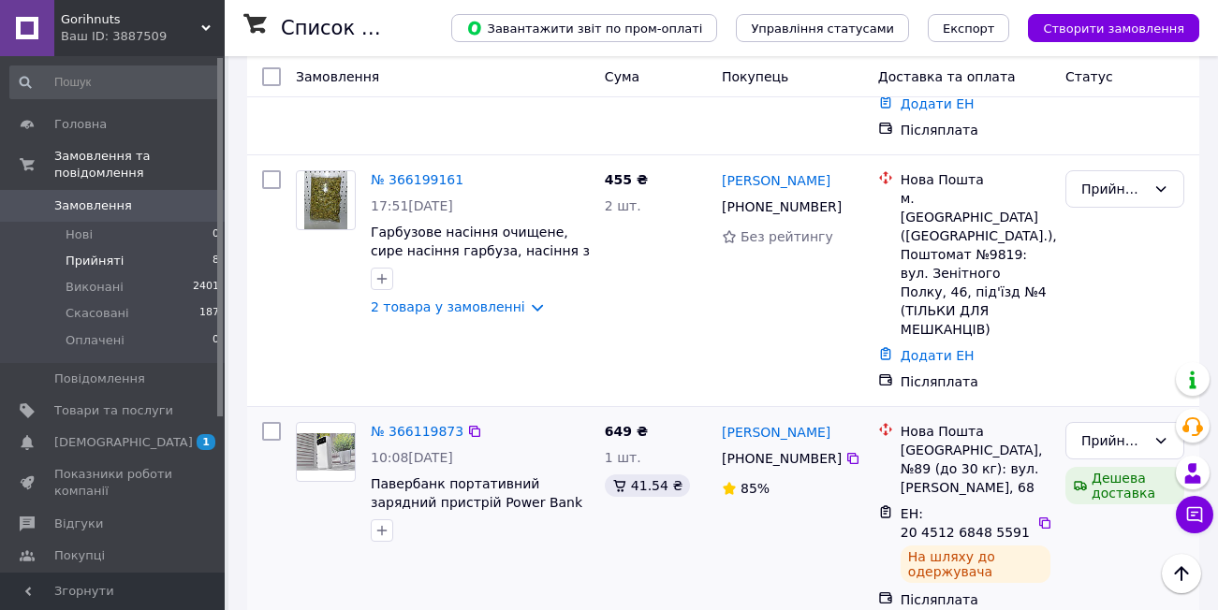
scroll to position [655, 0]
